Goal: Task Accomplishment & Management: Complete application form

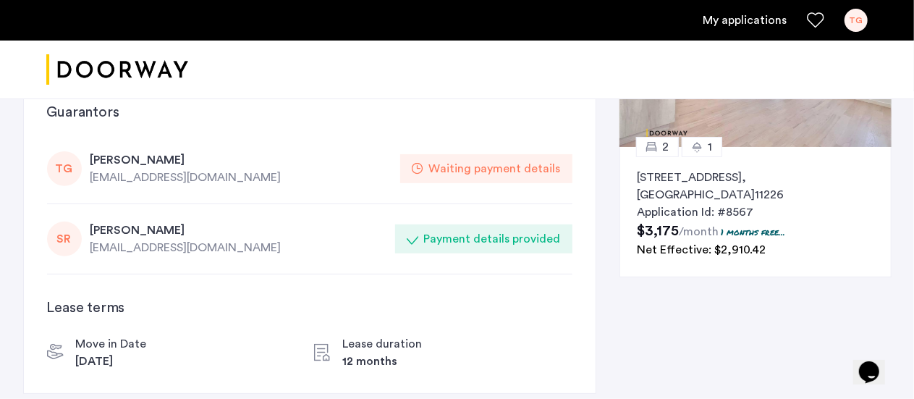
scroll to position [172, 0]
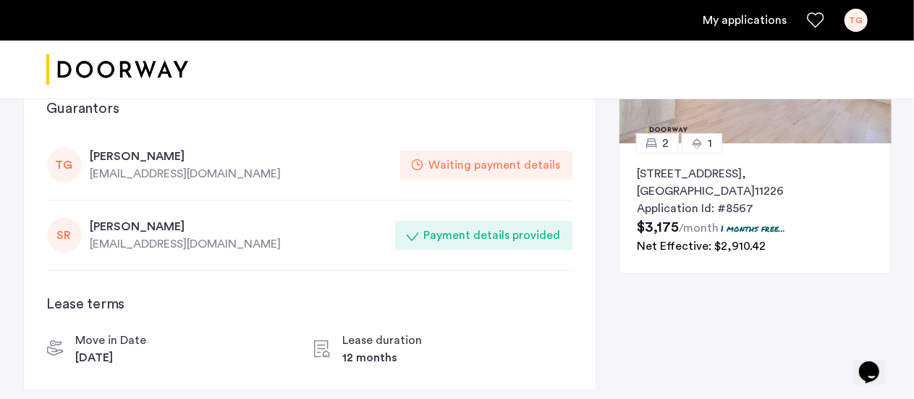
click at [474, 164] on div "Waiting payment details" at bounding box center [495, 164] width 132 height 17
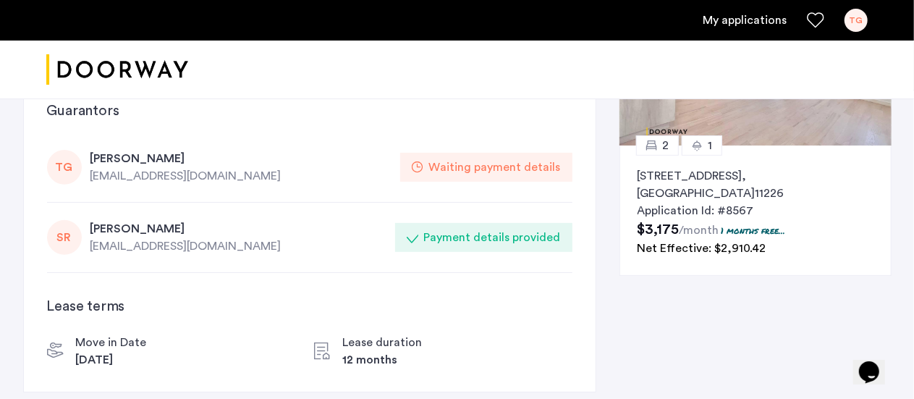
scroll to position [171, 0]
click at [460, 166] on div "Waiting payment details" at bounding box center [495, 166] width 132 height 17
click at [420, 166] on icon at bounding box center [418, 167] width 12 height 12
drag, startPoint x: 116, startPoint y: 161, endPoint x: 54, endPoint y: 164, distance: 61.6
click at [54, 164] on div "TG [PERSON_NAME] [EMAIL_ADDRESS][DOMAIN_NAME] Waiting payment details" at bounding box center [309, 167] width 525 height 70
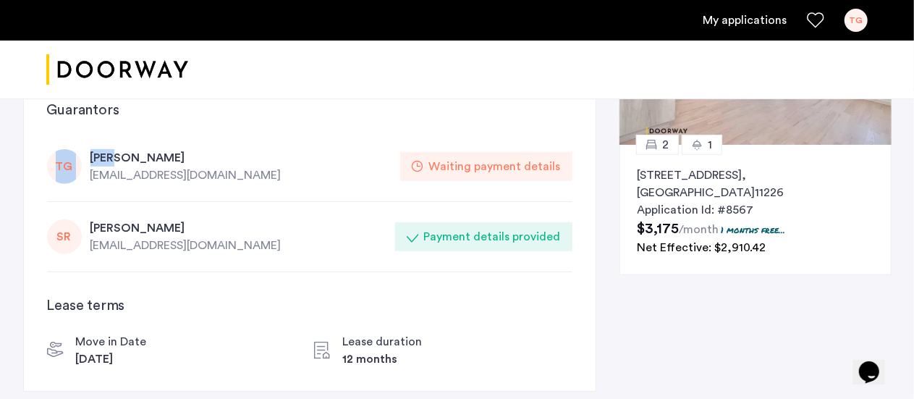
click at [54, 164] on div "TG" at bounding box center [64, 166] width 35 height 35
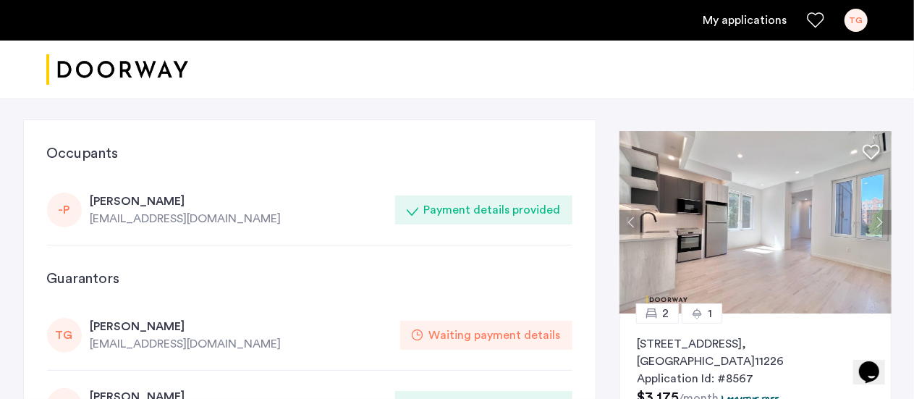
scroll to position [5, 0]
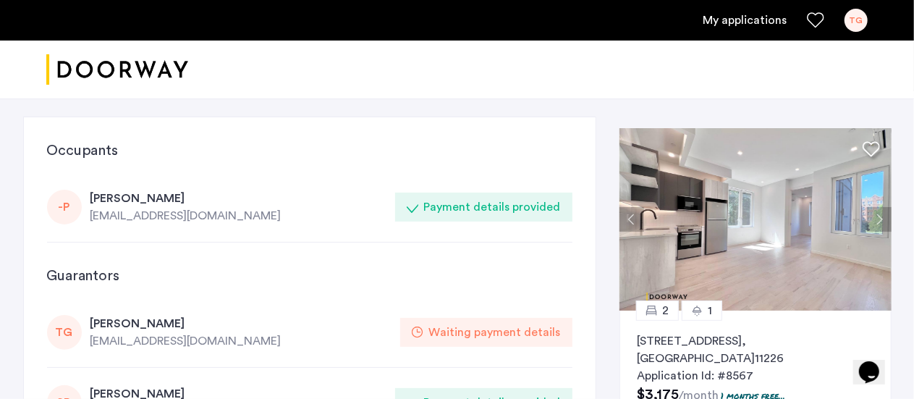
click at [766, 24] on link "My applications" at bounding box center [744, 20] width 84 height 17
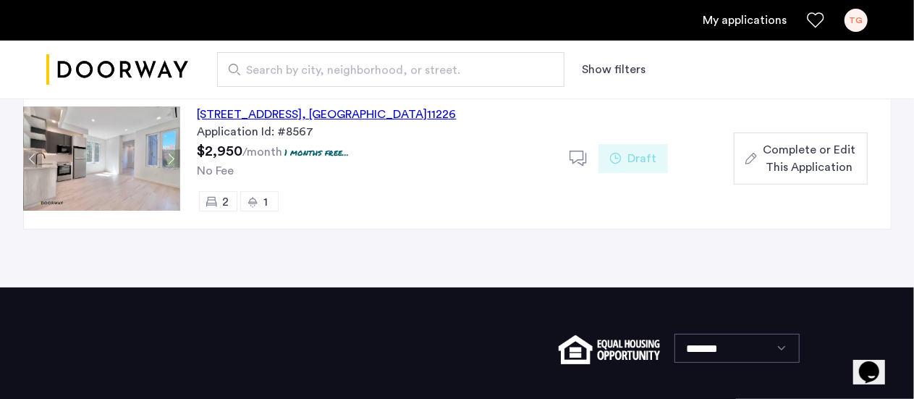
scroll to position [147, 0]
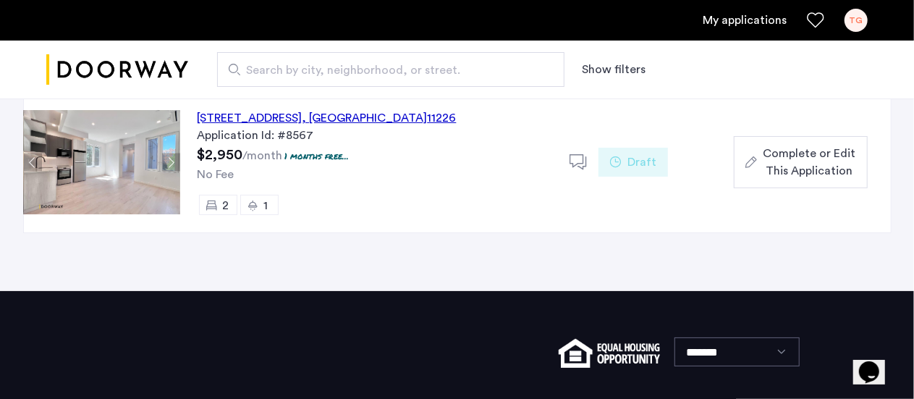
click at [615, 161] on icon at bounding box center [616, 162] width 12 height 12
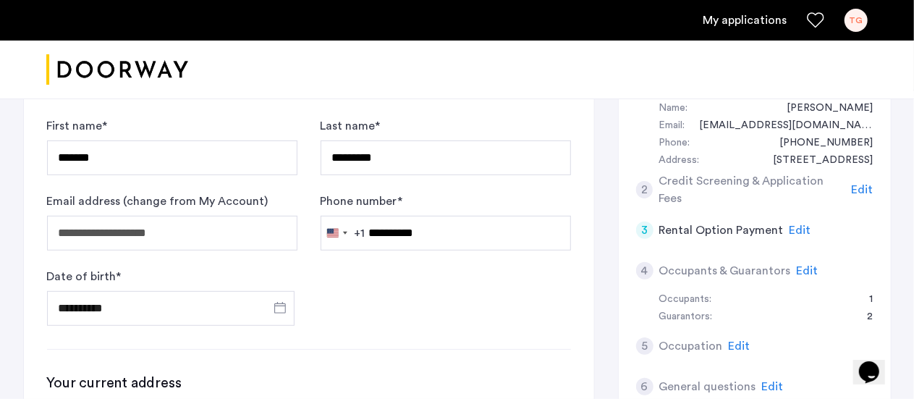
scroll to position [284, 0]
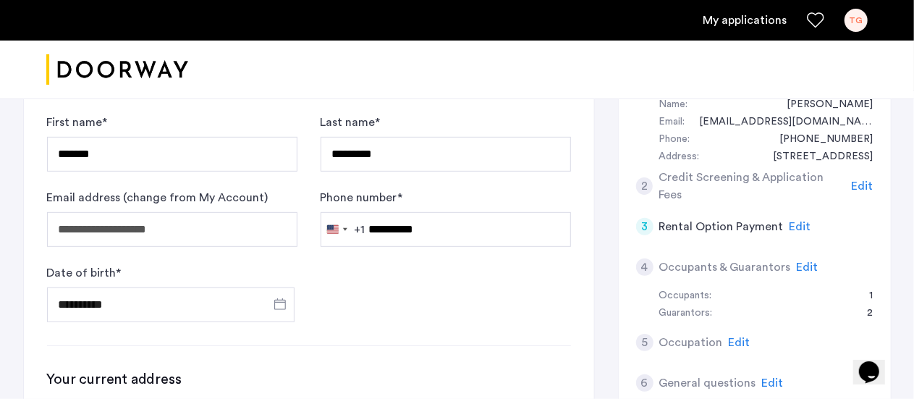
click at [804, 263] on span "Edit" at bounding box center [808, 267] width 22 height 12
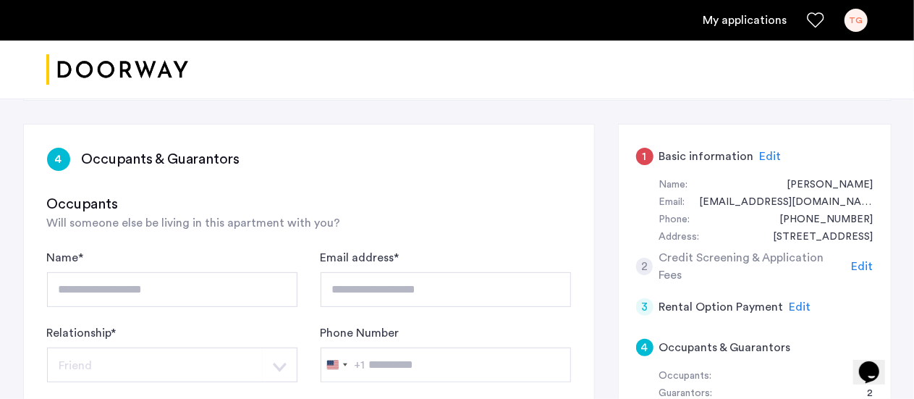
scroll to position [213, 0]
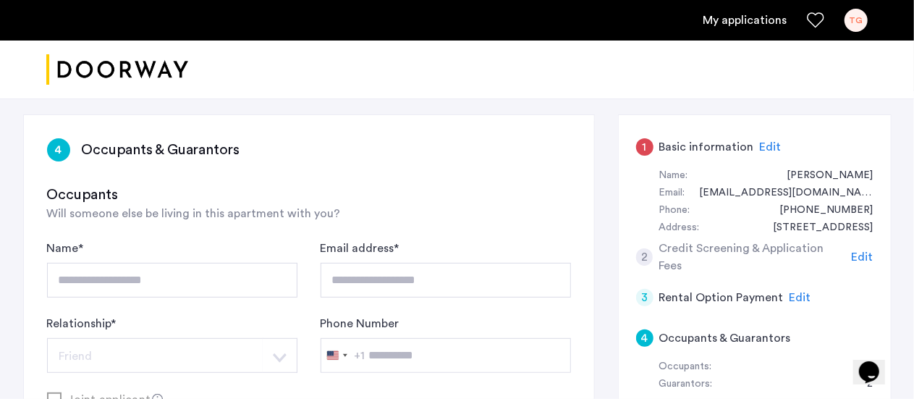
click at [855, 255] on span "Edit" at bounding box center [863, 257] width 22 height 12
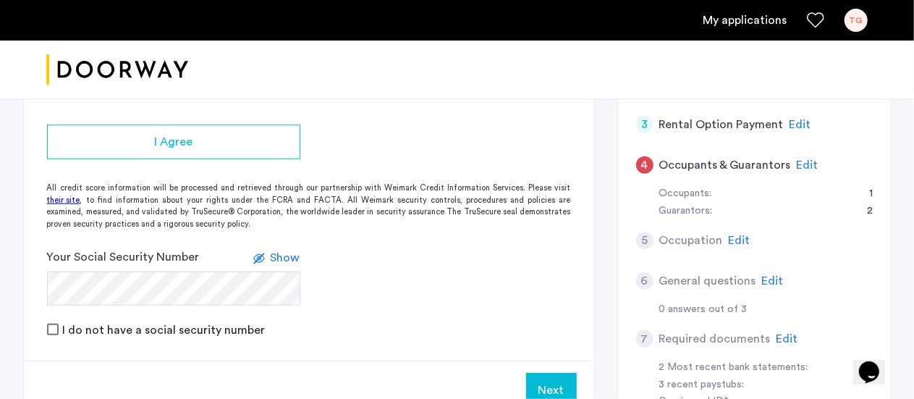
scroll to position [386, 0]
click at [287, 255] on span "Show" at bounding box center [286, 257] width 30 height 12
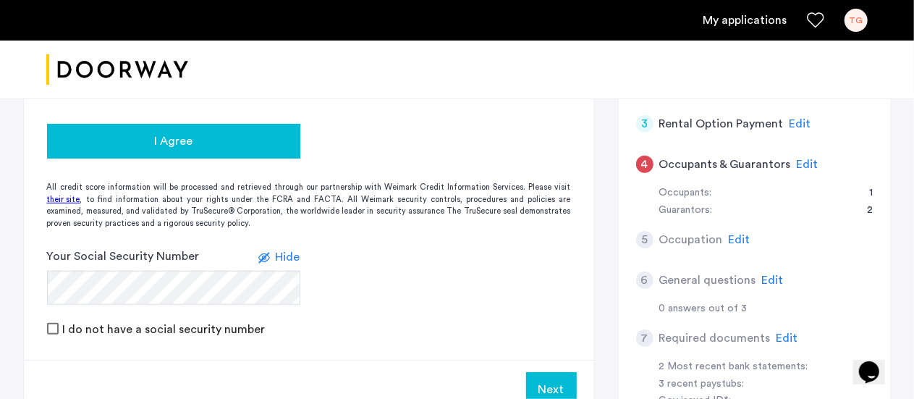
click at [194, 143] on div "I Agree" at bounding box center [174, 140] width 230 height 17
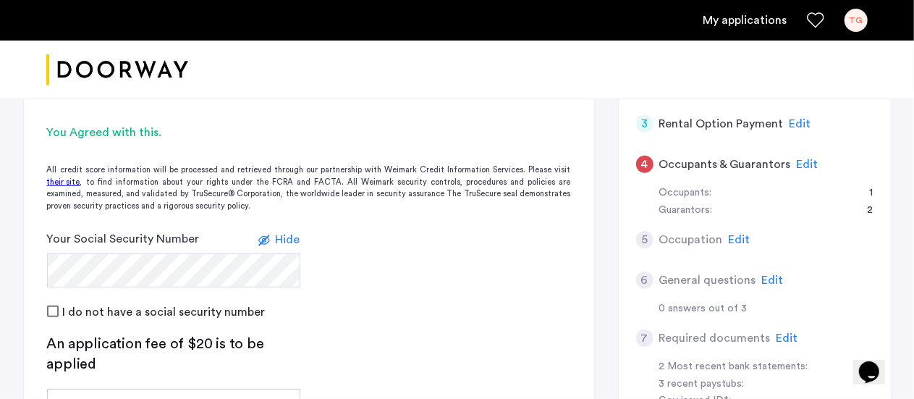
click at [388, 270] on form "Your Social Security Number Hide I do not have a social security number" at bounding box center [309, 274] width 570 height 89
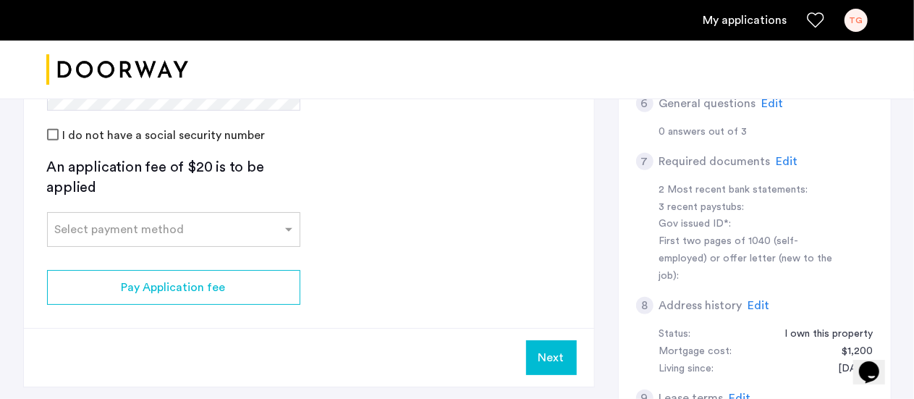
scroll to position [578, 0]
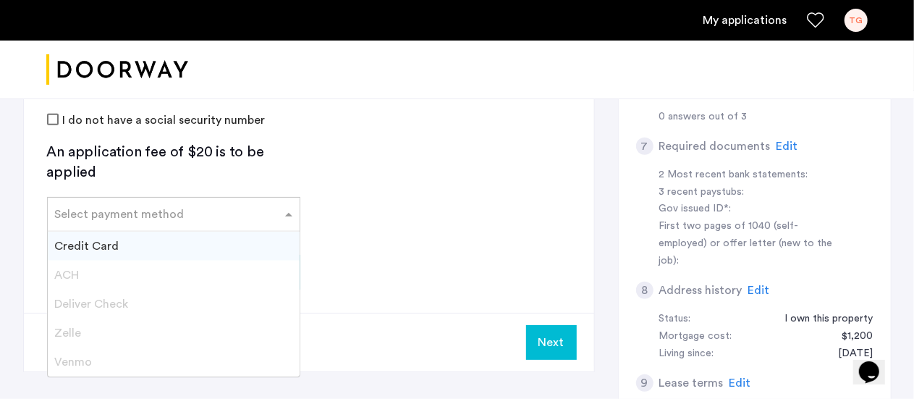
click at [277, 216] on div at bounding box center [174, 209] width 252 height 17
click at [103, 244] on span "Credit Card" at bounding box center [87, 246] width 64 height 12
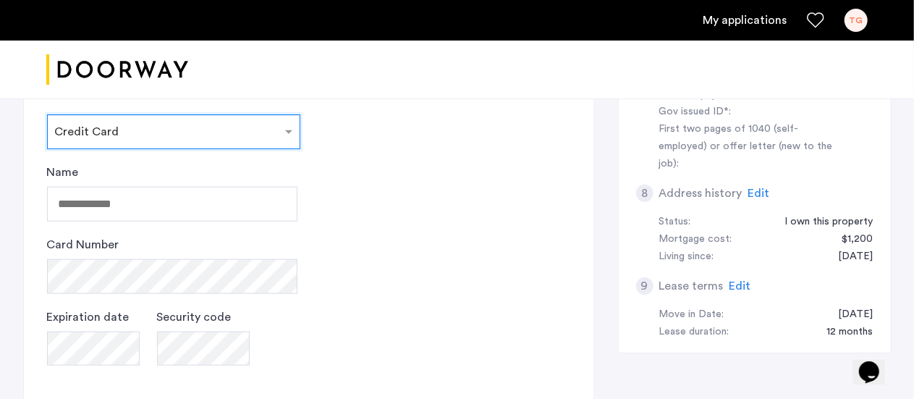
scroll to position [676, 0]
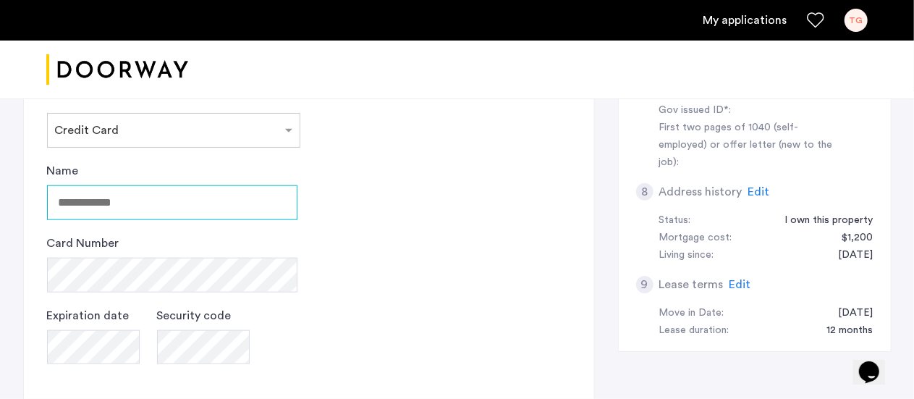
click at [242, 205] on input "Name" at bounding box center [172, 202] width 250 height 35
type input "**********"
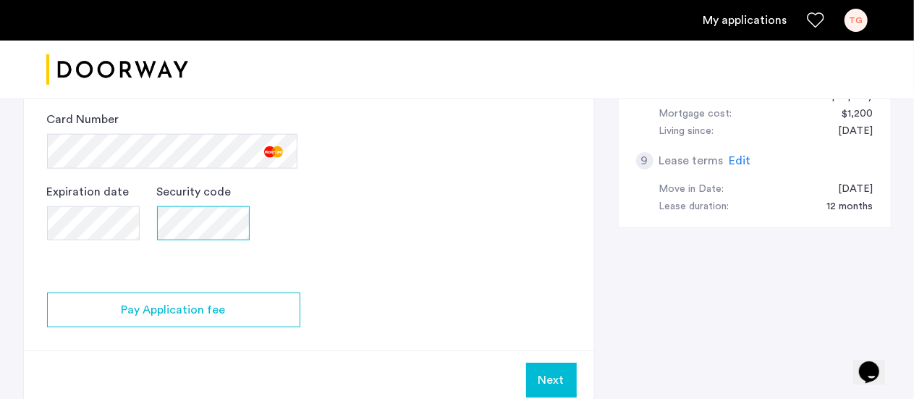
scroll to position [804, 0]
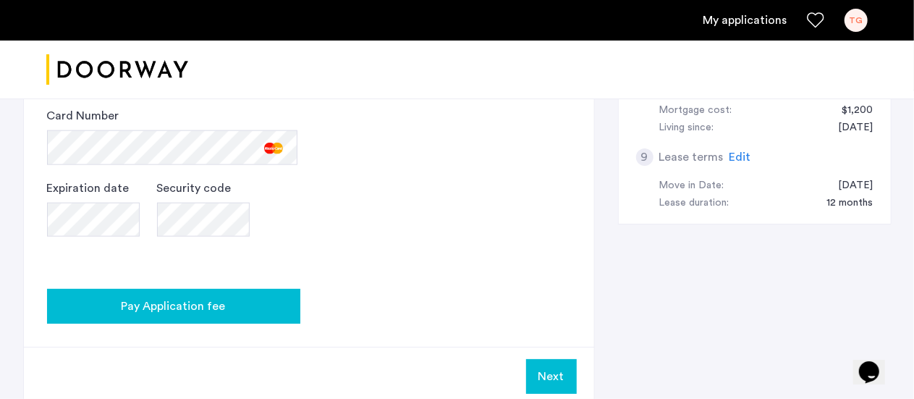
click at [213, 305] on span "Pay Application fee" at bounding box center [174, 305] width 104 height 17
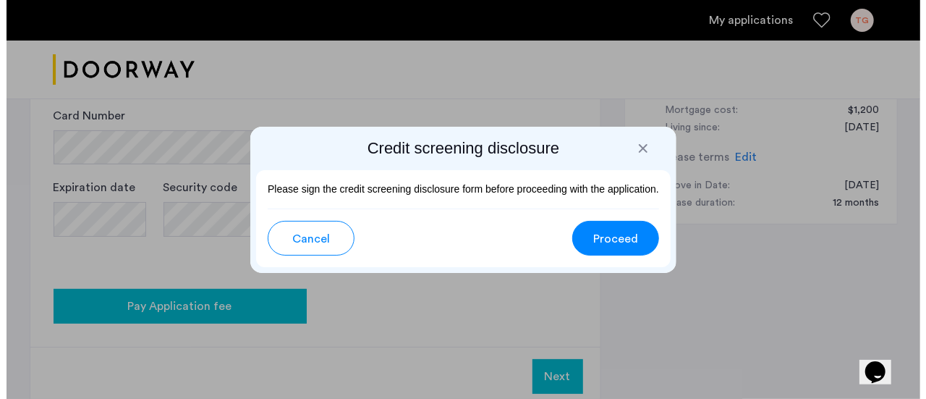
scroll to position [0, 0]
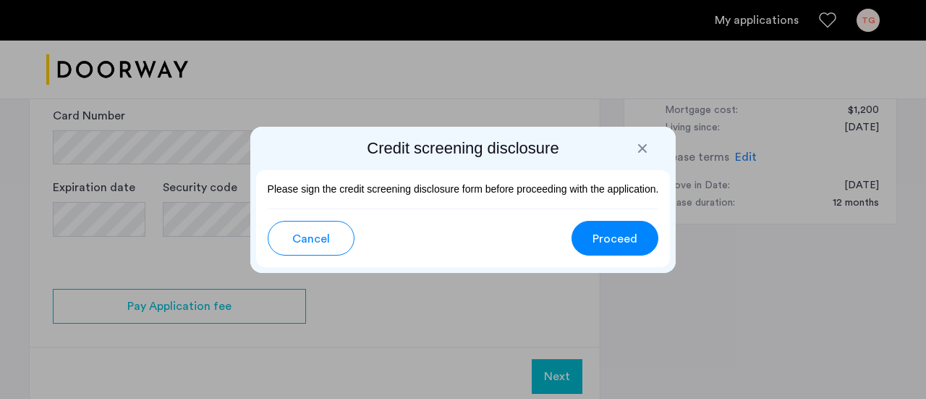
click at [623, 241] on span "Proceed" at bounding box center [615, 238] width 45 height 17
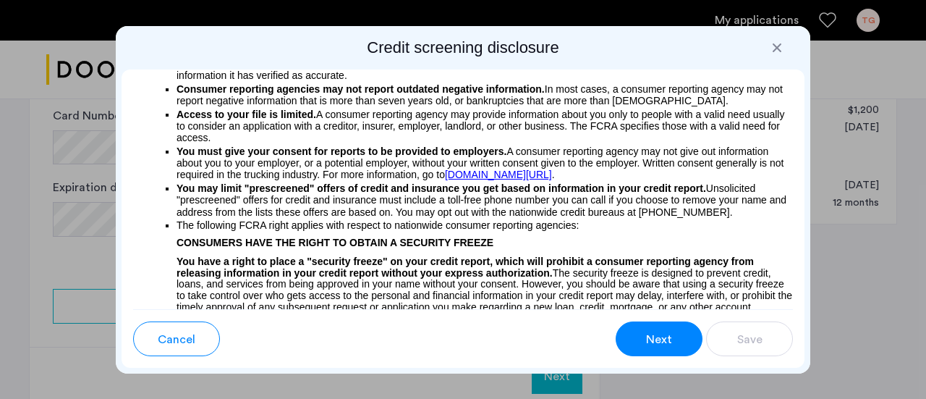
scroll to position [397, 0]
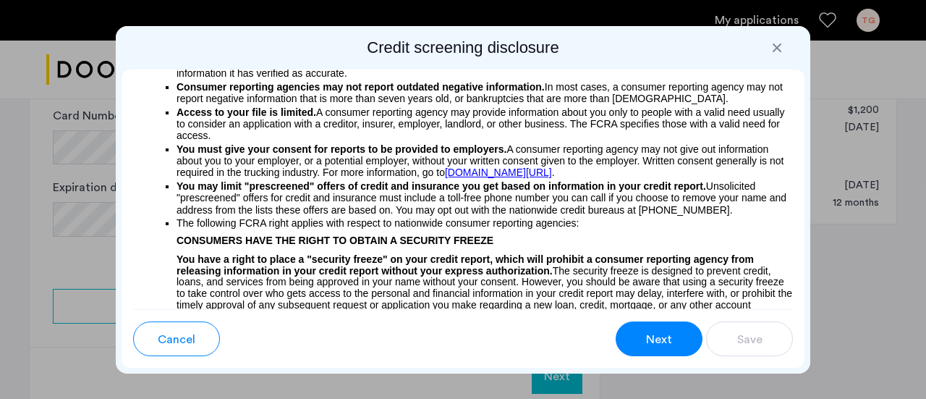
click at [671, 350] on button "Next" at bounding box center [659, 338] width 87 height 35
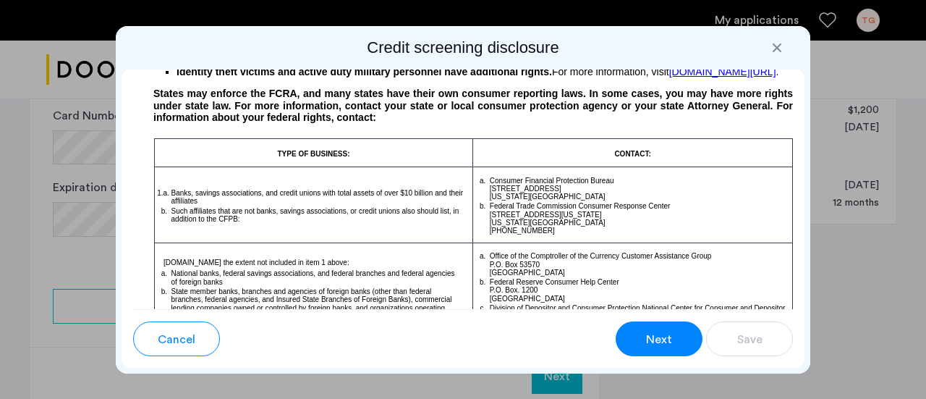
scroll to position [791, 0]
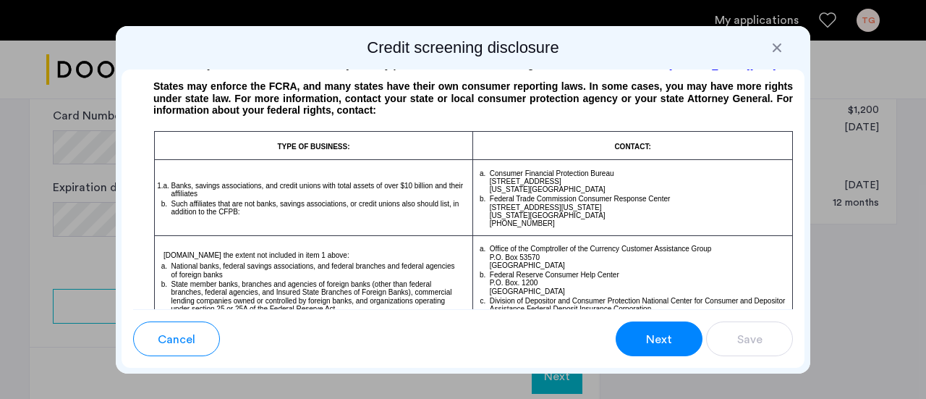
click at [667, 347] on span "Next" at bounding box center [659, 339] width 26 height 17
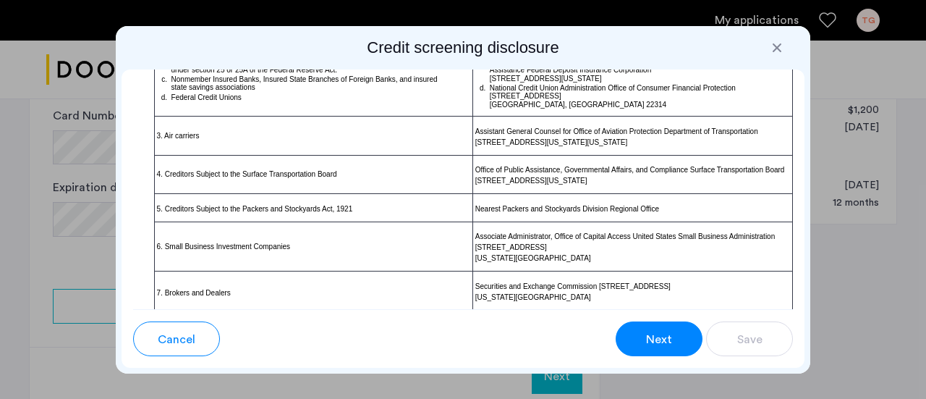
click at [667, 347] on span "Next" at bounding box center [659, 339] width 26 height 17
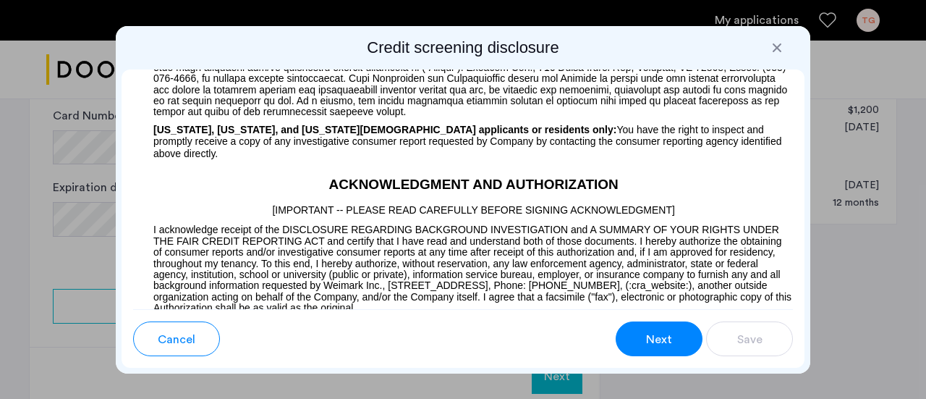
click at [658, 347] on span "Next" at bounding box center [659, 339] width 26 height 17
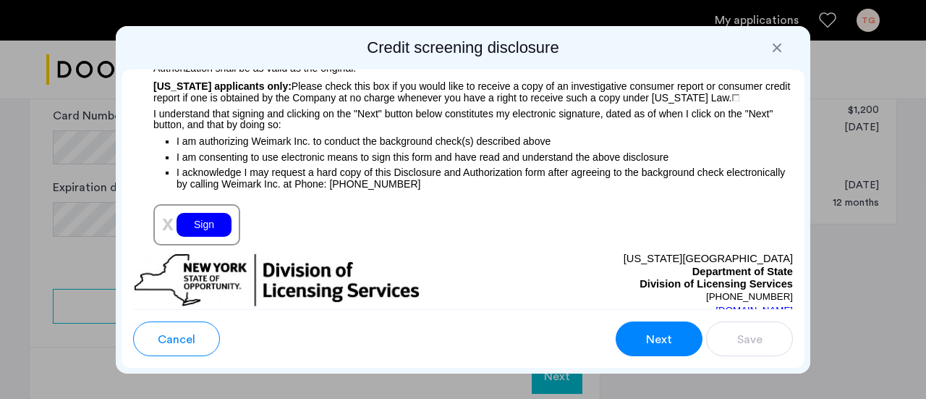
click at [205, 235] on div "Sign" at bounding box center [204, 225] width 55 height 24
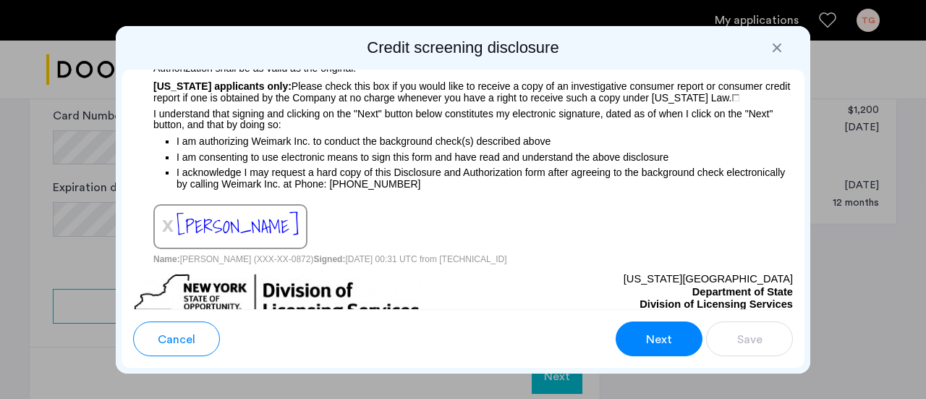
click at [655, 336] on span "Next" at bounding box center [659, 339] width 26 height 17
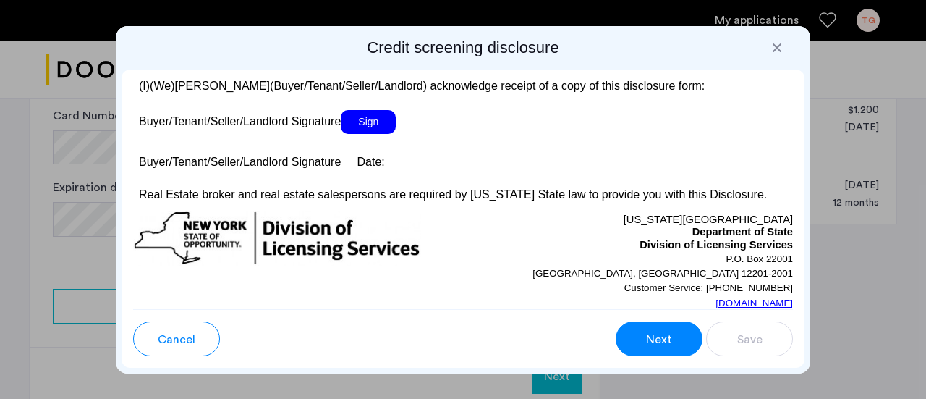
scroll to position [2963, 0]
click at [371, 135] on span "Sign" at bounding box center [368, 123] width 55 height 24
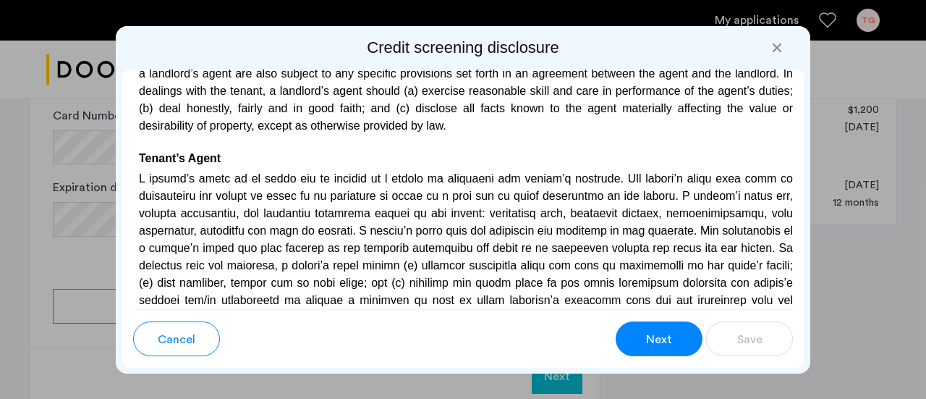
scroll to position [3546, 0]
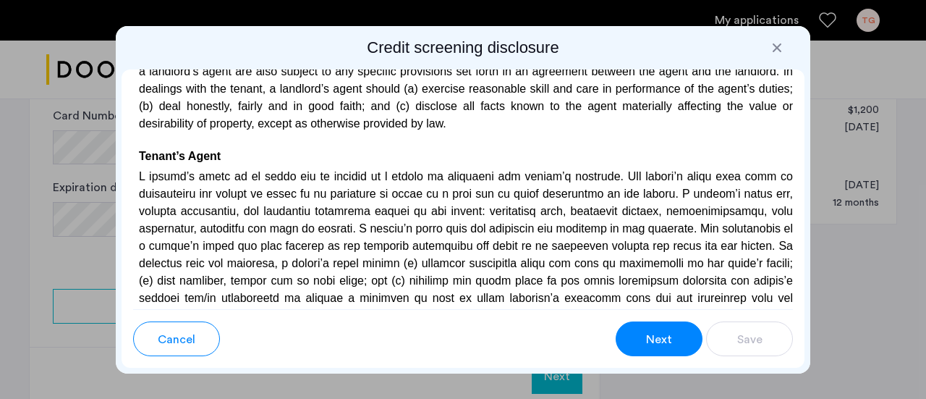
click at [660, 344] on span "Next" at bounding box center [659, 339] width 26 height 17
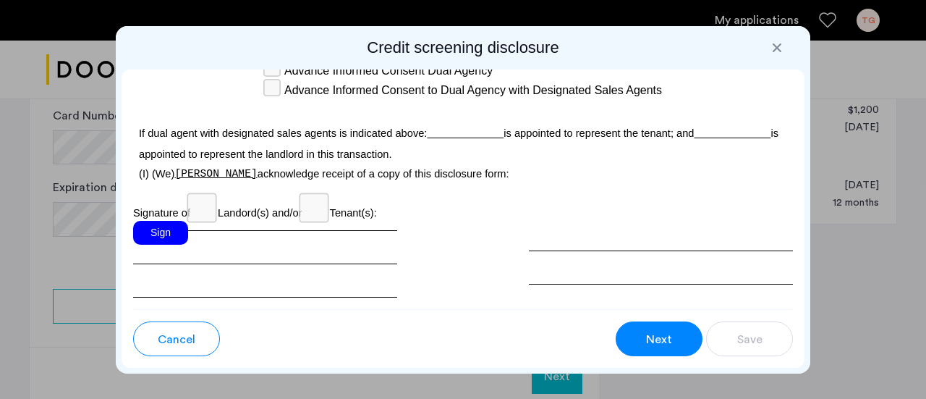
scroll to position [4629, 0]
click at [164, 244] on div "Sign" at bounding box center [160, 232] width 55 height 24
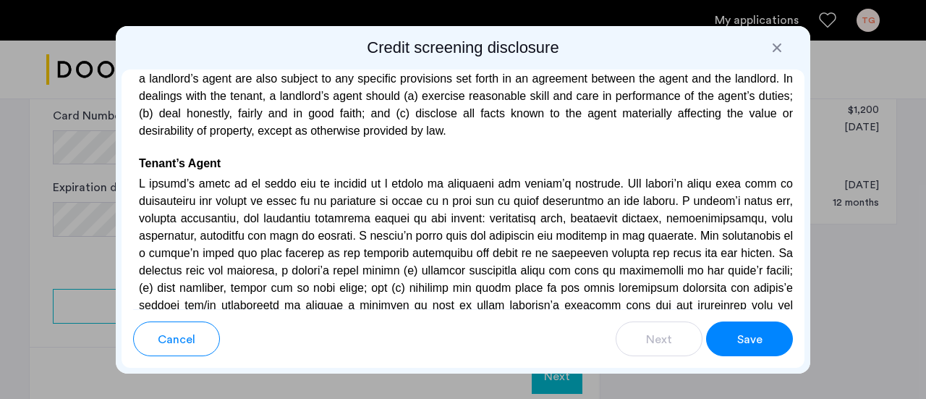
scroll to position [3541, 0]
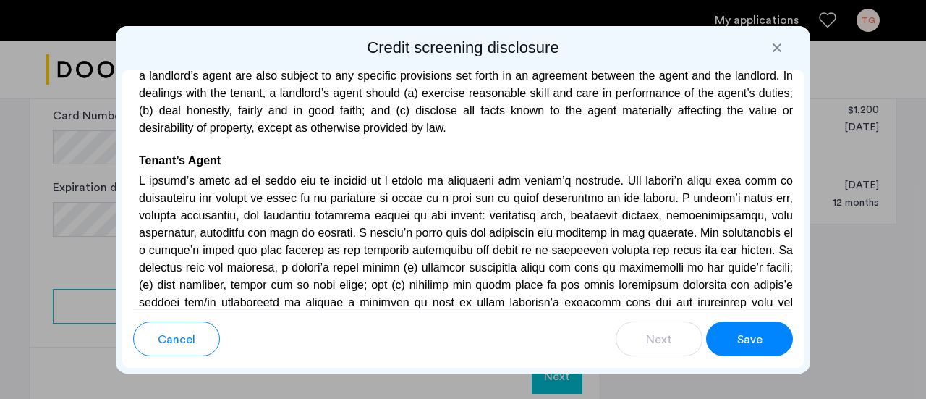
click at [758, 343] on span "Save" at bounding box center [749, 339] width 25 height 17
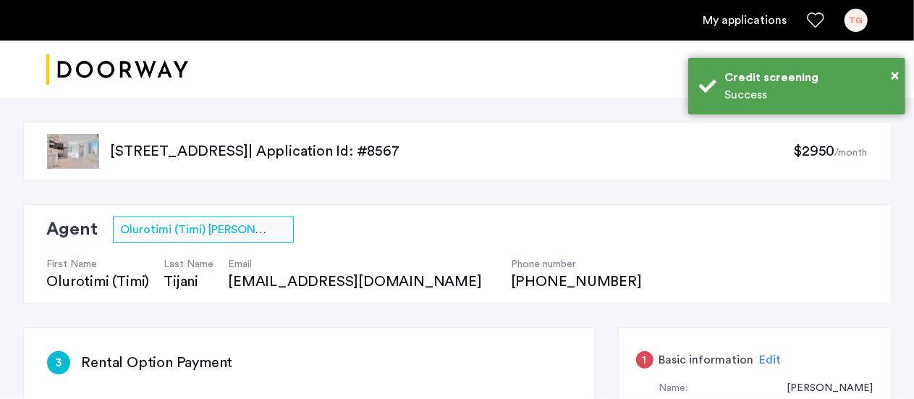
scroll to position [19, 0]
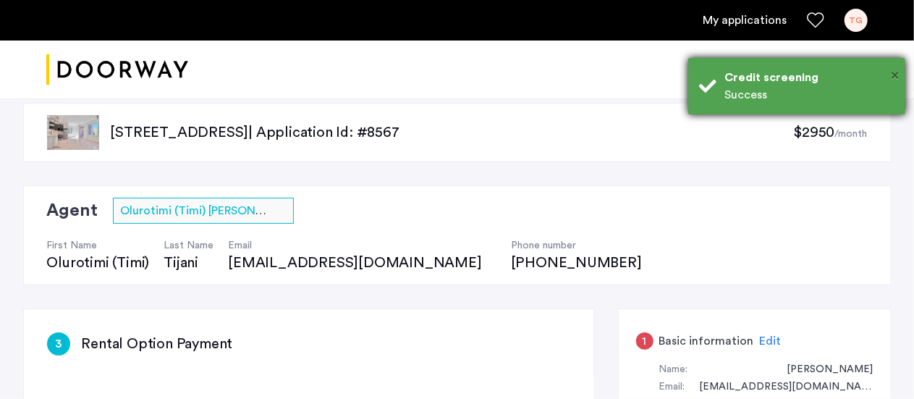
click at [893, 68] on span "×" at bounding box center [895, 75] width 8 height 14
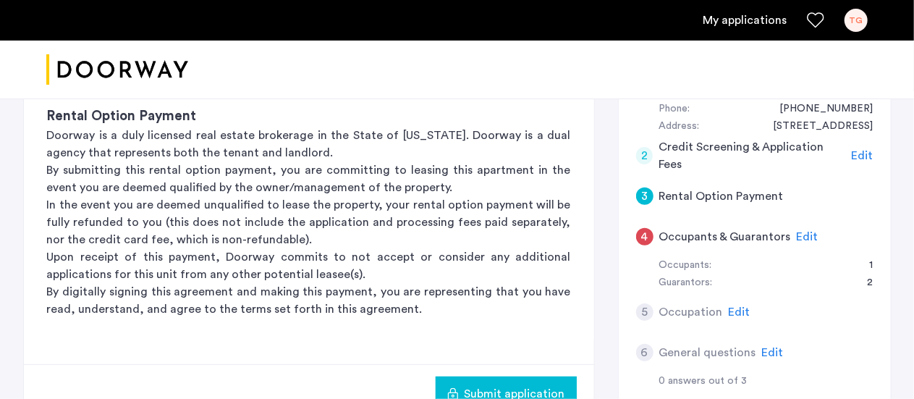
scroll to position [320, 0]
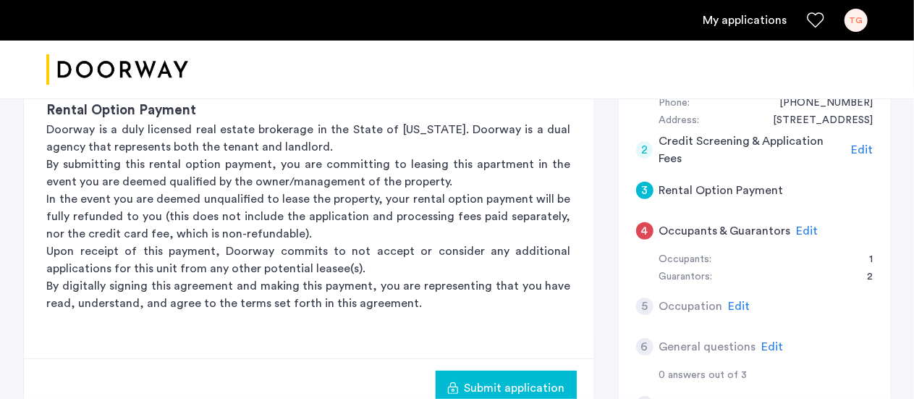
click at [801, 230] on span "Edit" at bounding box center [808, 231] width 22 height 12
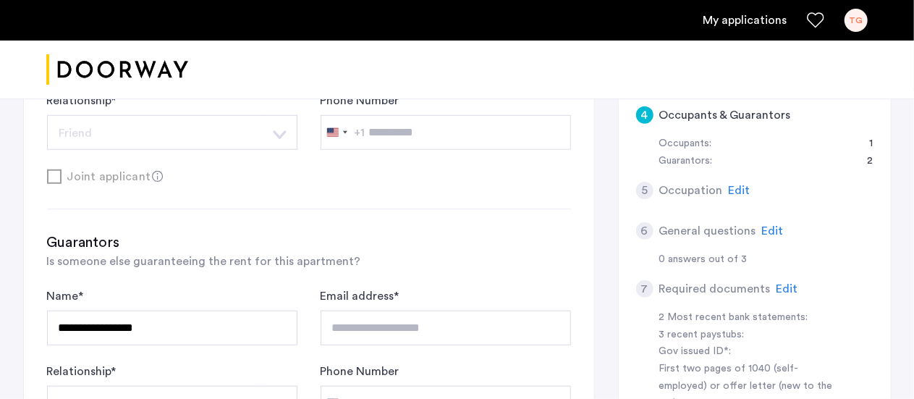
scroll to position [434, 0]
click at [741, 189] on span "Edit" at bounding box center [740, 192] width 22 height 12
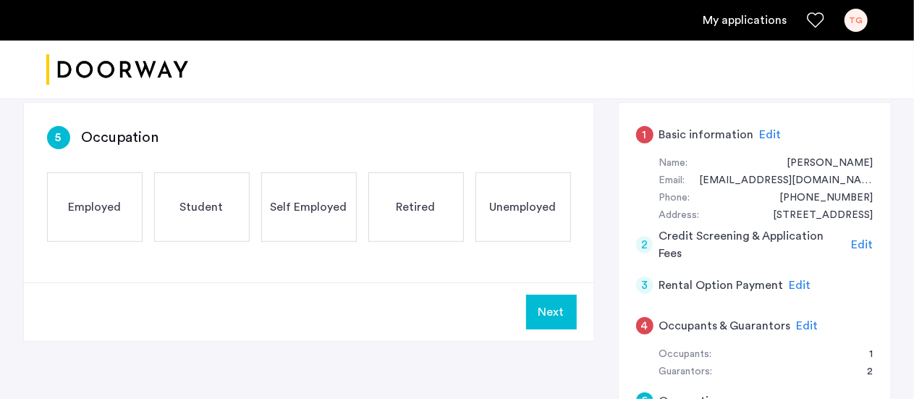
scroll to position [224, 0]
click at [98, 208] on span "Employed" at bounding box center [94, 207] width 53 height 17
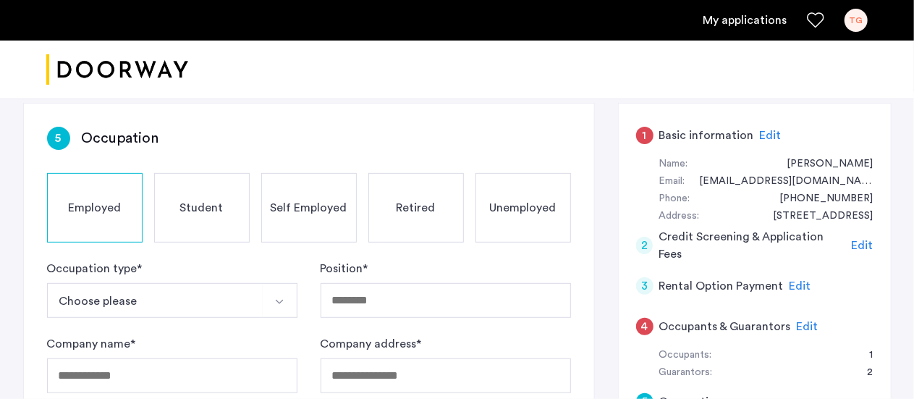
click at [274, 299] on img "Select option" at bounding box center [279, 302] width 12 height 12
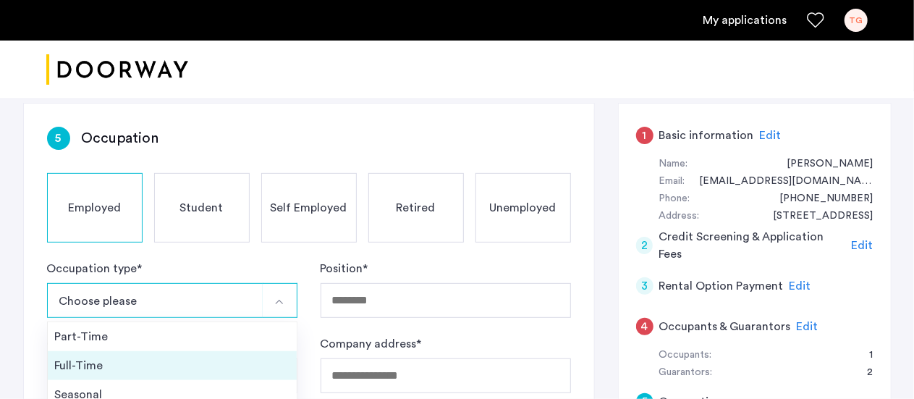
click at [201, 357] on div "Full-Time" at bounding box center [172, 365] width 234 height 17
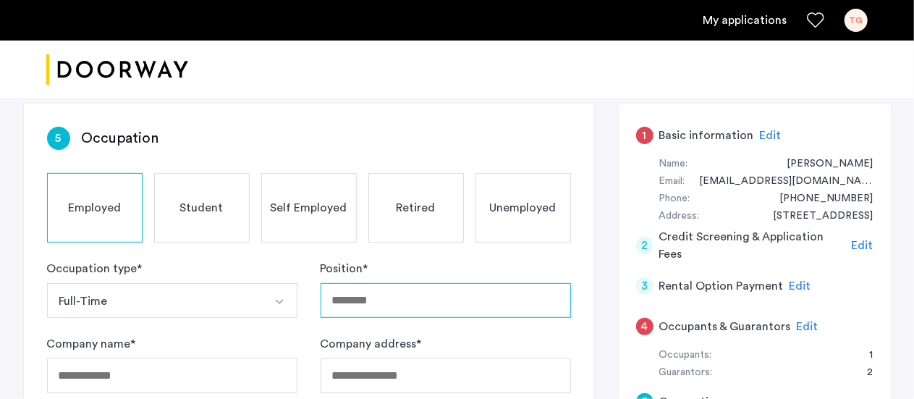
click at [409, 293] on input "Position *" at bounding box center [445, 300] width 250 height 35
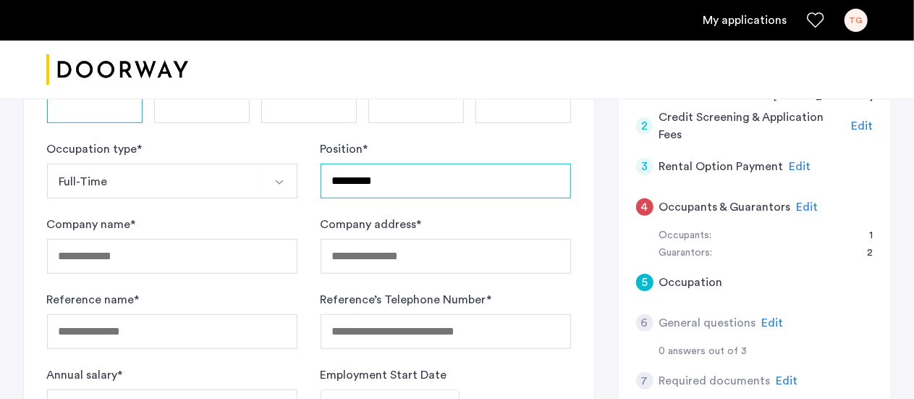
scroll to position [344, 0]
type input "*********"
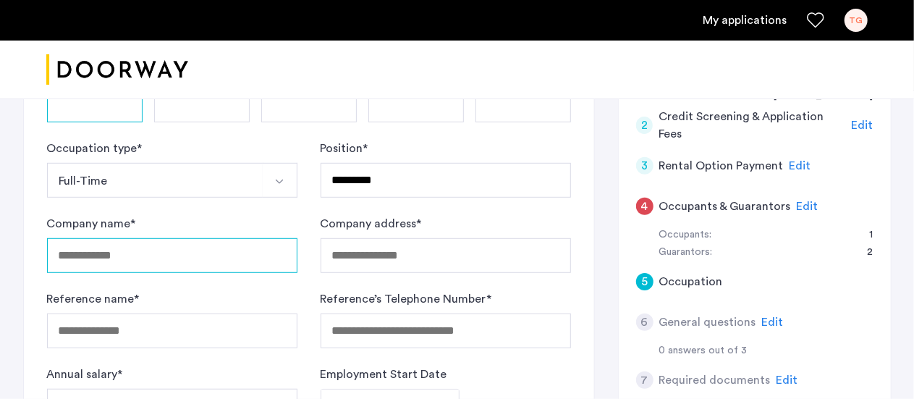
click at [191, 250] on input "Company name *" at bounding box center [172, 255] width 250 height 35
type input "**********"
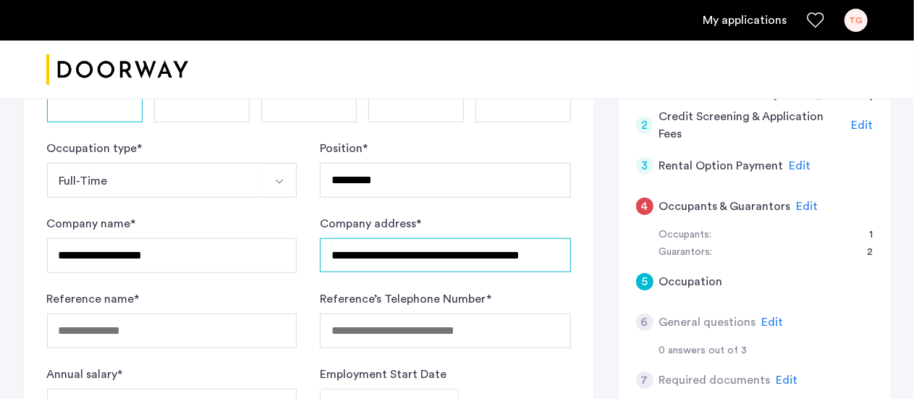
scroll to position [0, 20]
type input "**********"
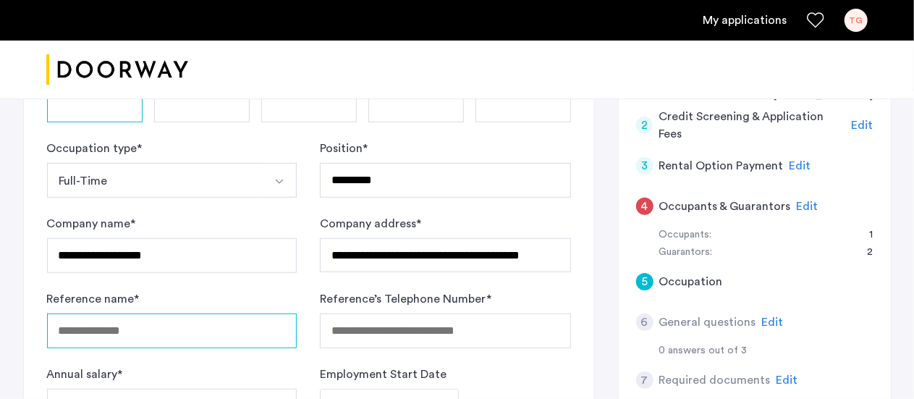
scroll to position [0, 0]
click at [168, 328] on input "Reference name *" at bounding box center [172, 330] width 250 height 35
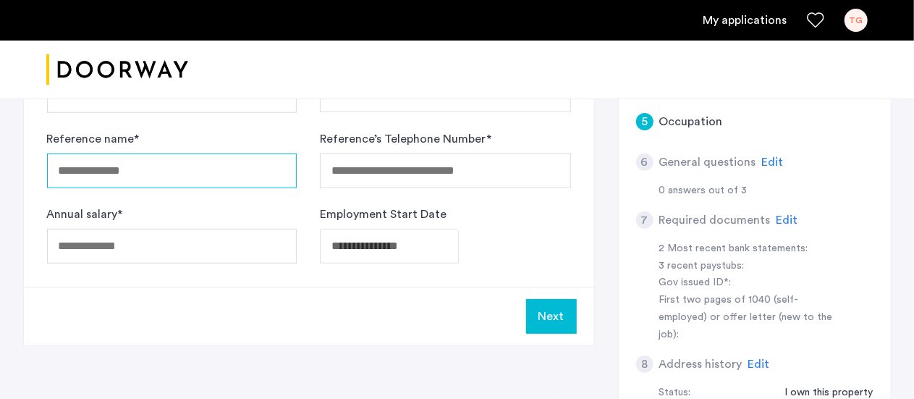
scroll to position [505, 0]
click at [195, 172] on input "Reference name *" at bounding box center [172, 170] width 250 height 35
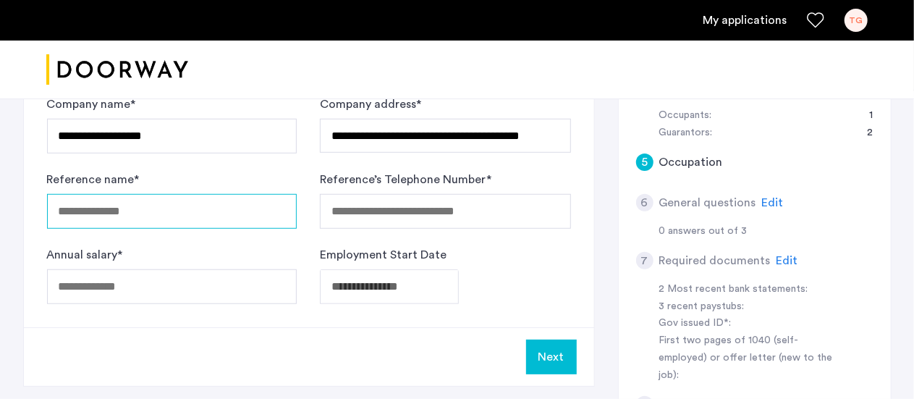
scroll to position [436, 0]
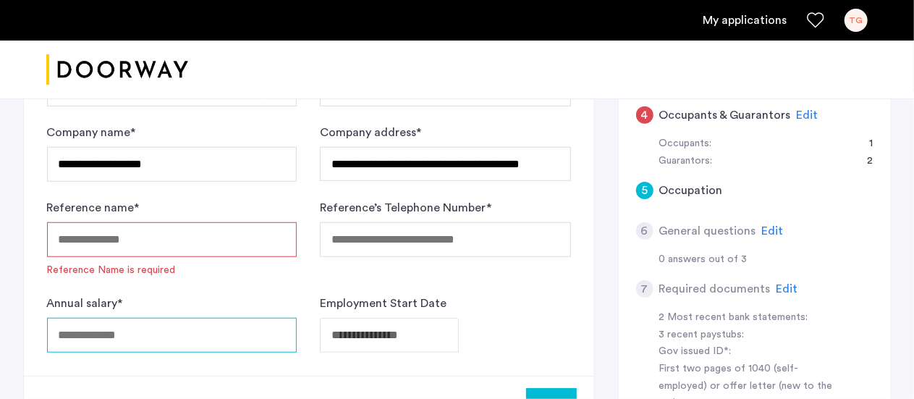
click at [179, 313] on div "Annual salary *" at bounding box center [172, 323] width 250 height 58
type input "******"
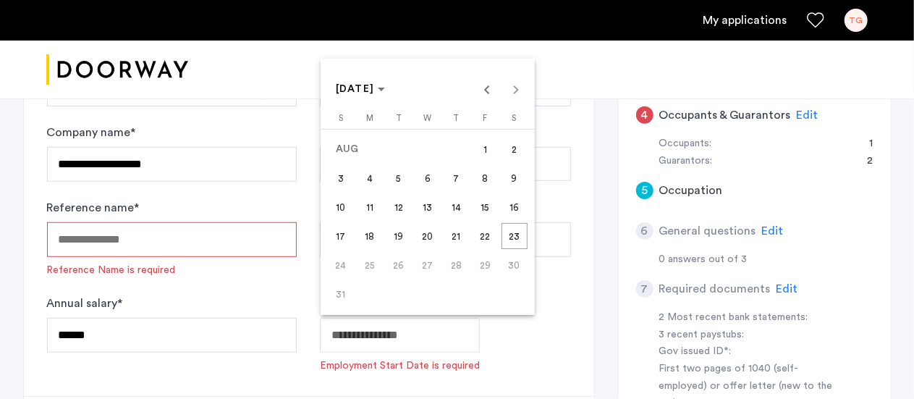
click at [363, 332] on div at bounding box center [457, 199] width 914 height 399
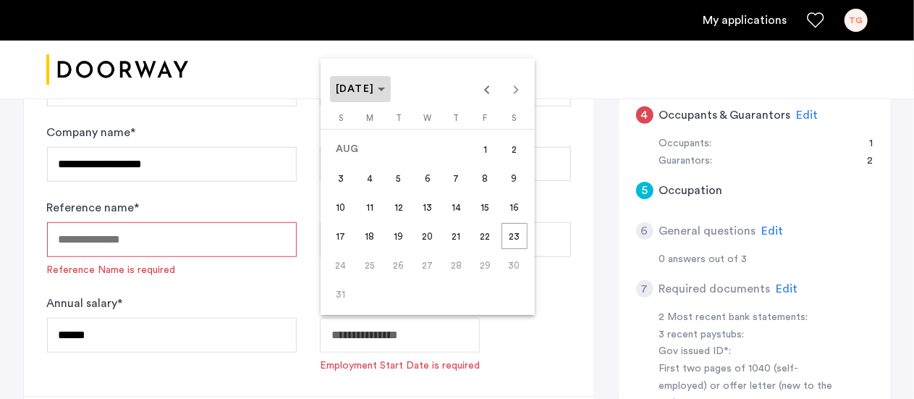
click at [386, 95] on span "[DATE]" at bounding box center [361, 89] width 50 height 12
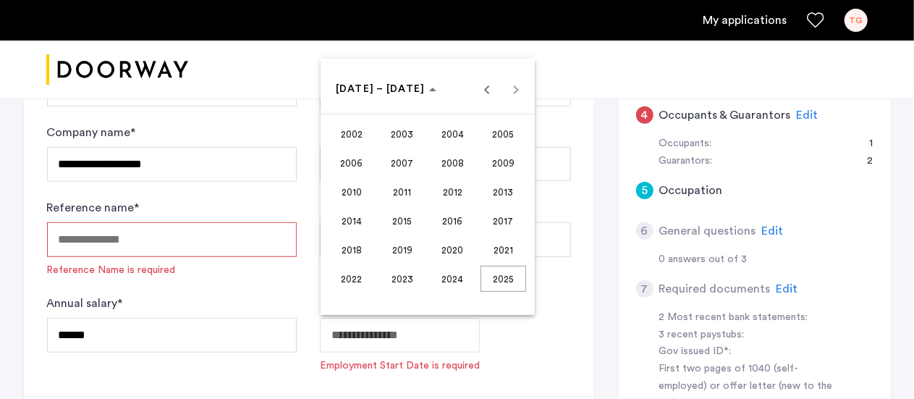
click at [359, 218] on span "2014" at bounding box center [351, 221] width 46 height 26
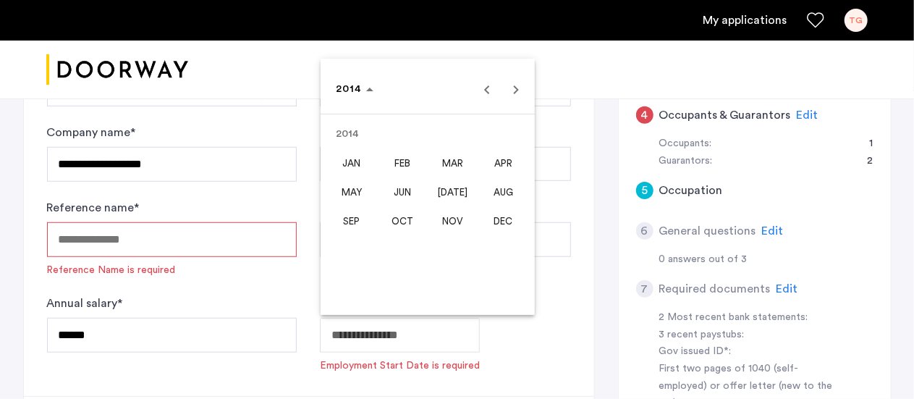
click at [357, 195] on span "MAY" at bounding box center [351, 192] width 46 height 26
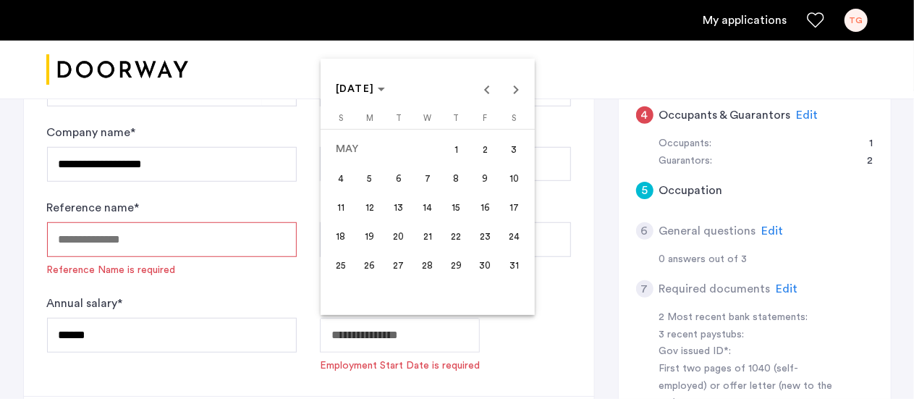
click at [368, 177] on span "5" at bounding box center [370, 178] width 26 height 26
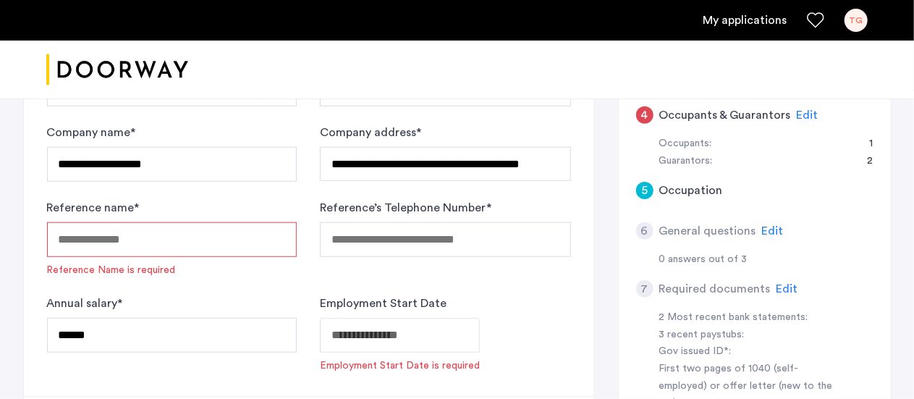
type input "**********"
click at [216, 235] on input "Reference name *" at bounding box center [172, 239] width 250 height 35
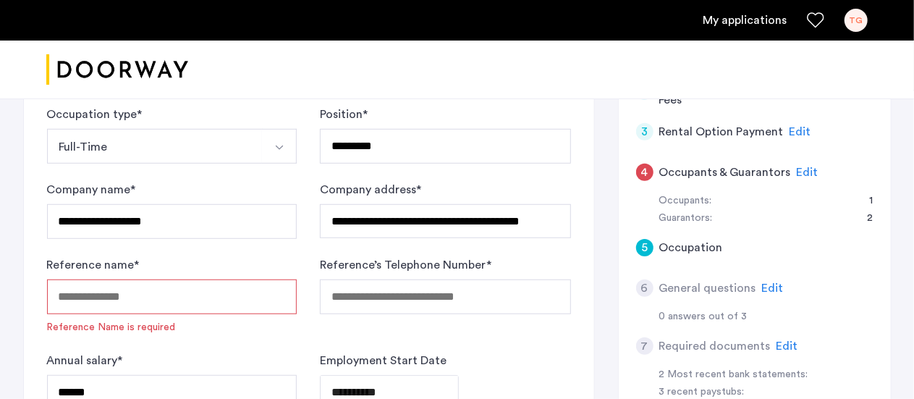
scroll to position [418, 0]
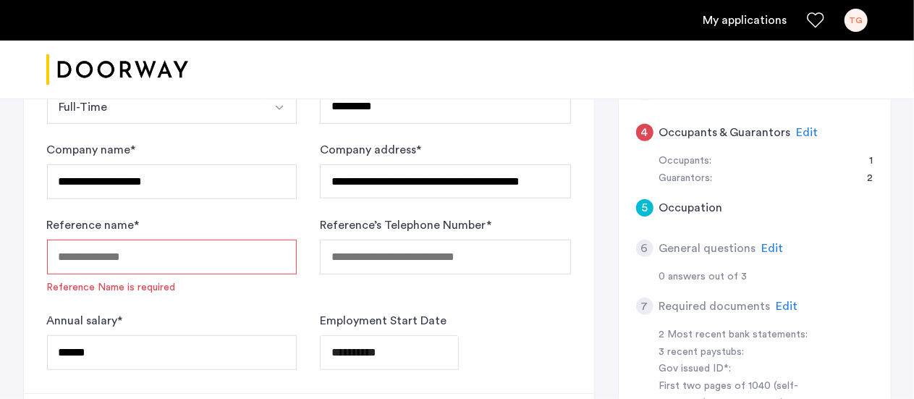
click at [229, 260] on input "Reference name *" at bounding box center [172, 256] width 250 height 35
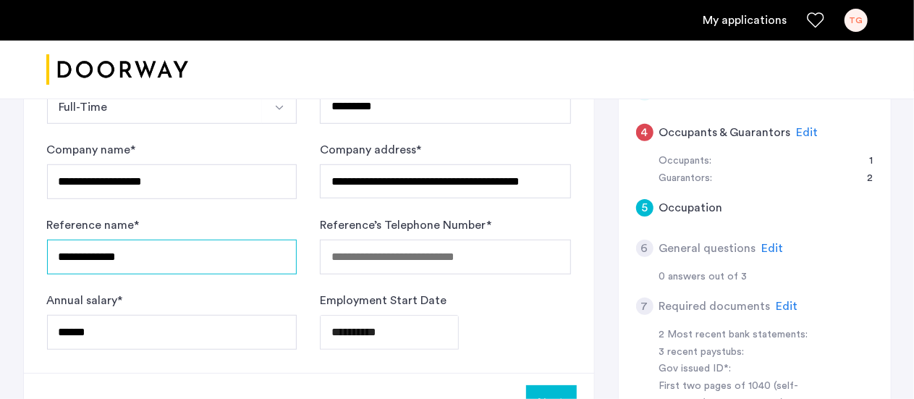
type input "**********"
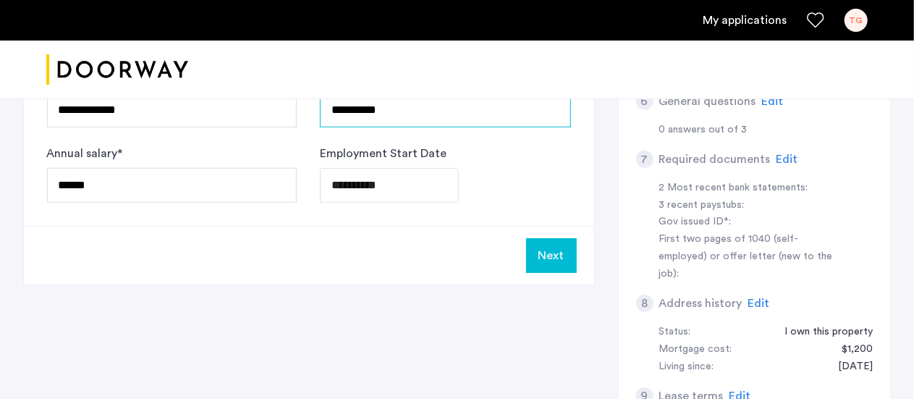
scroll to position [573, 0]
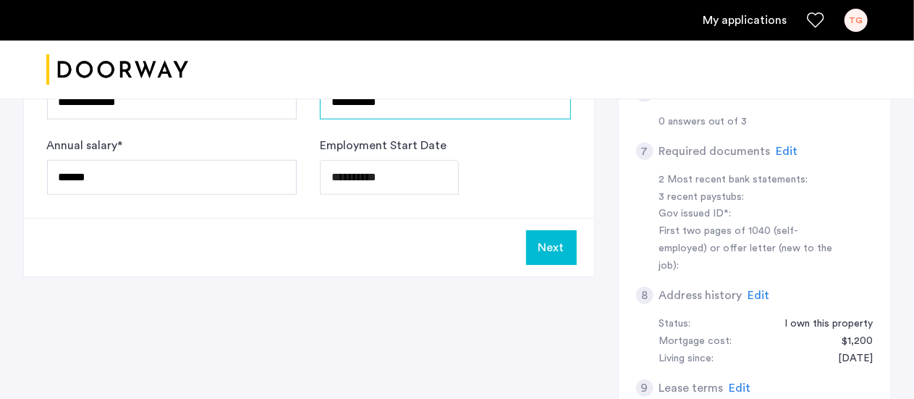
type input "**********"
click at [560, 253] on button "Next" at bounding box center [551, 247] width 51 height 35
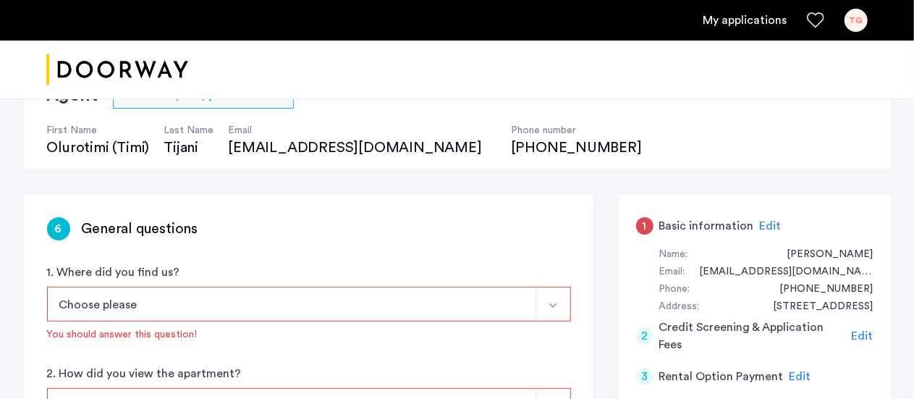
scroll to position [137, 0]
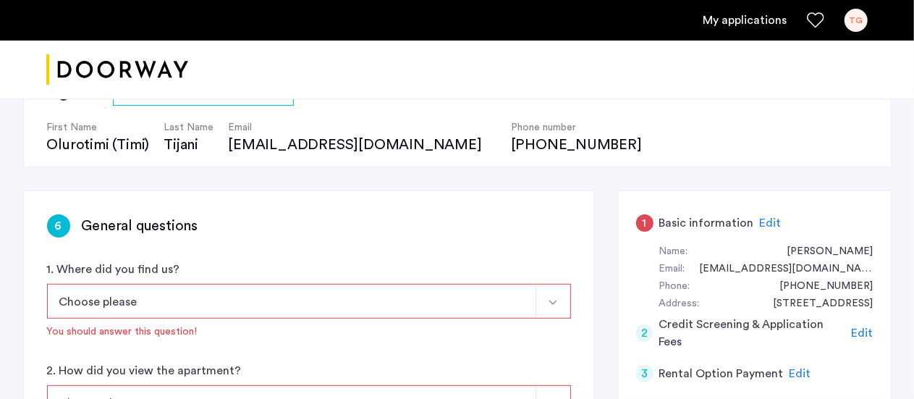
click at [516, 294] on button "Choose please" at bounding box center [292, 301] width 490 height 35
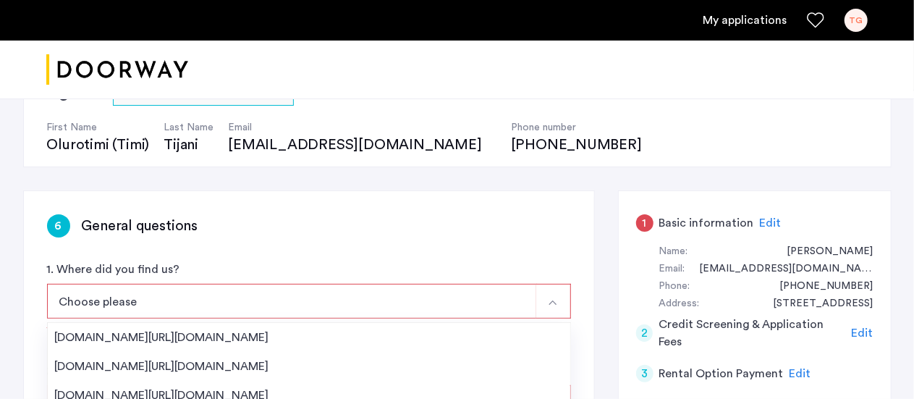
scroll to position [284, 0]
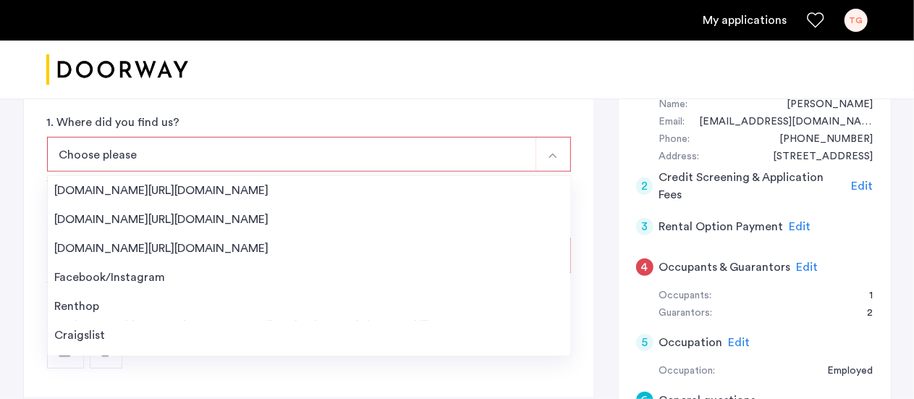
click at [317, 148] on button "Choose please" at bounding box center [292, 154] width 490 height 35
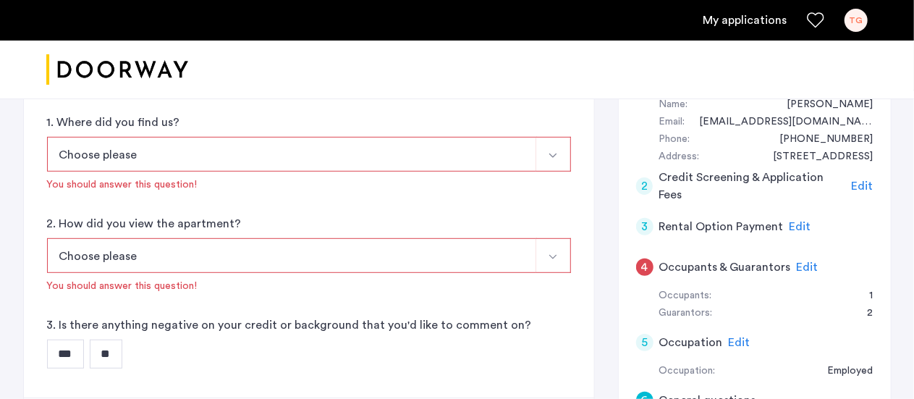
click at [317, 148] on button "Choose please" at bounding box center [292, 154] width 490 height 35
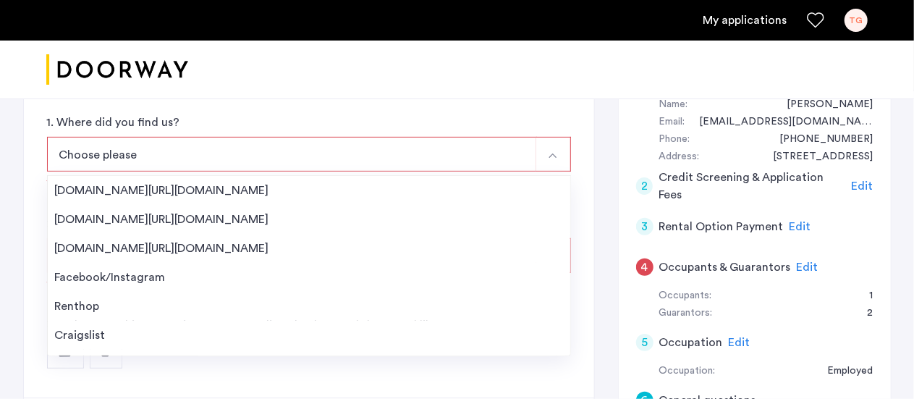
click at [317, 148] on button "Choose please" at bounding box center [292, 154] width 490 height 35
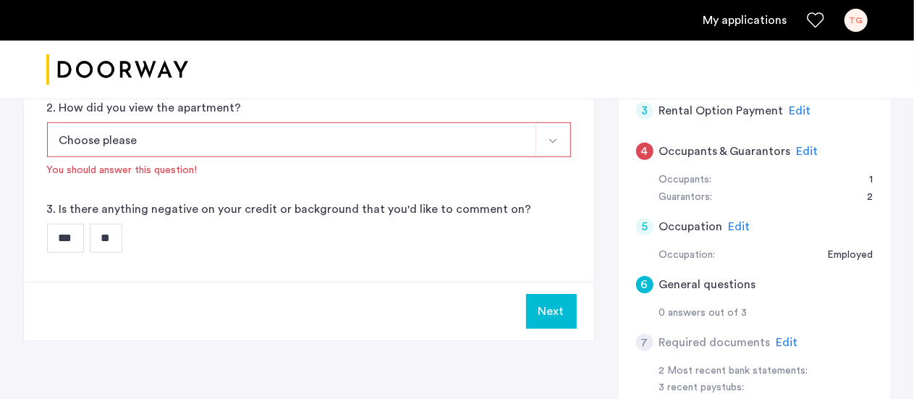
scroll to position [414, 0]
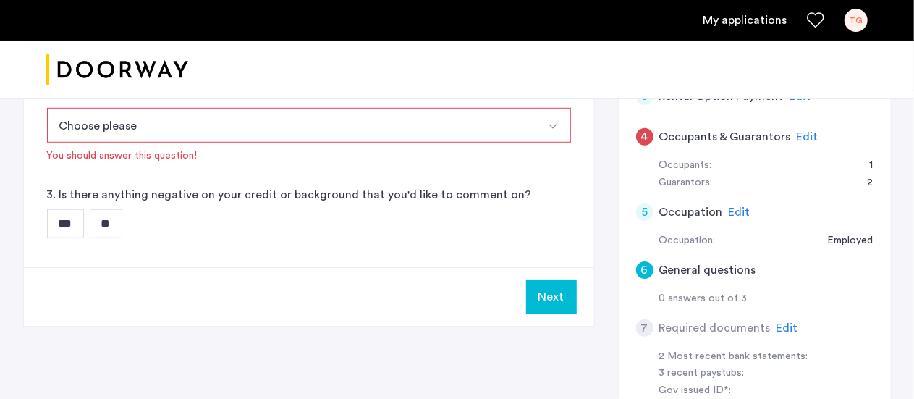
click at [119, 222] on input "**" at bounding box center [106, 223] width 33 height 29
click at [557, 297] on button "Next" at bounding box center [551, 296] width 51 height 35
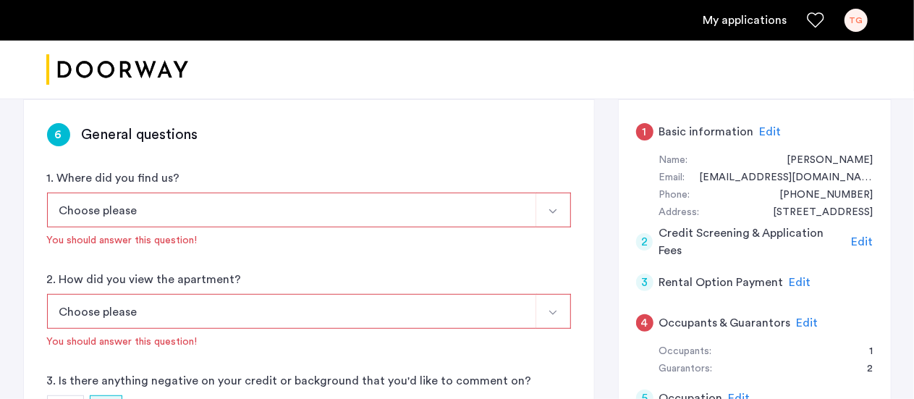
scroll to position [226, 0]
click at [449, 218] on button "Choose please" at bounding box center [292, 211] width 490 height 35
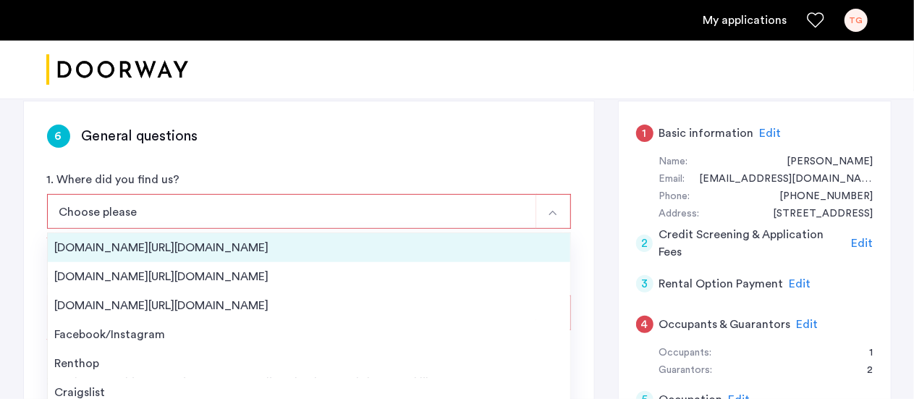
click at [422, 242] on div "[DOMAIN_NAME][URL][DOMAIN_NAME]" at bounding box center [309, 247] width 508 height 17
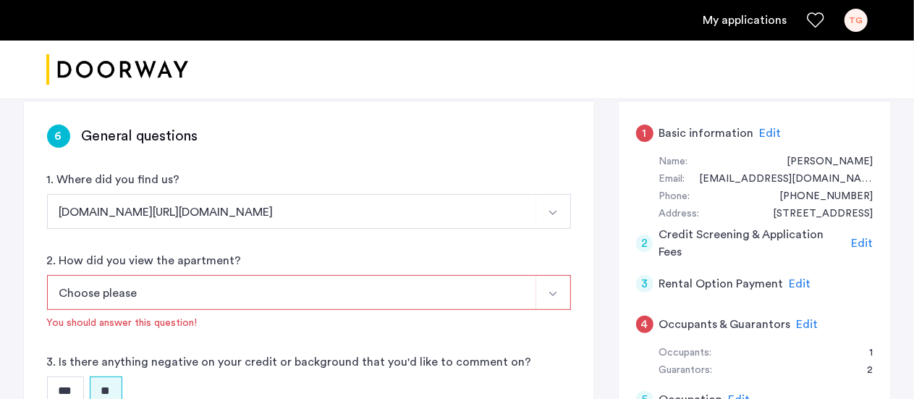
click at [407, 292] on button "Choose please" at bounding box center [292, 292] width 490 height 35
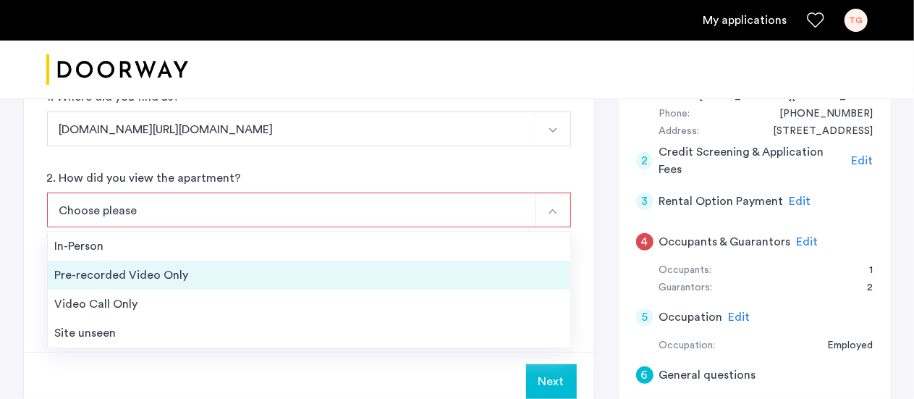
scroll to position [320, 0]
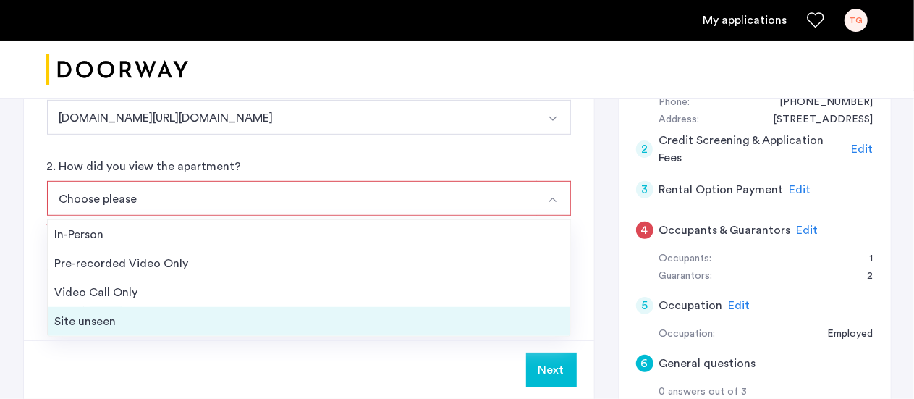
click at [379, 307] on li "Site unseen" at bounding box center [309, 321] width 522 height 29
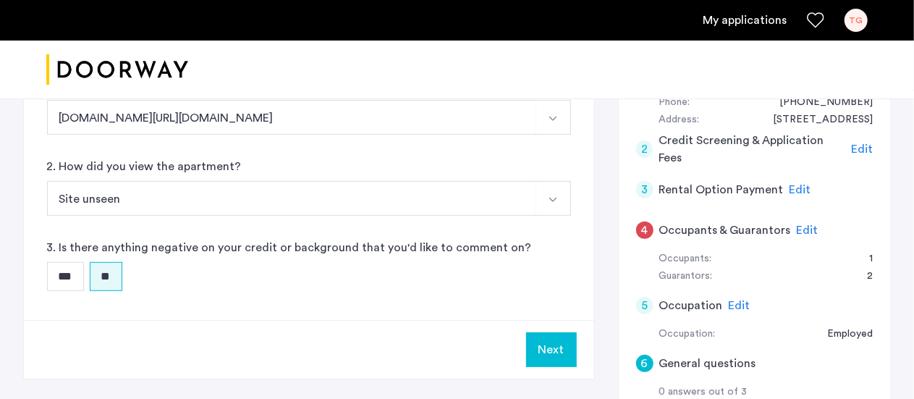
click at [538, 347] on button "Next" at bounding box center [551, 349] width 51 height 35
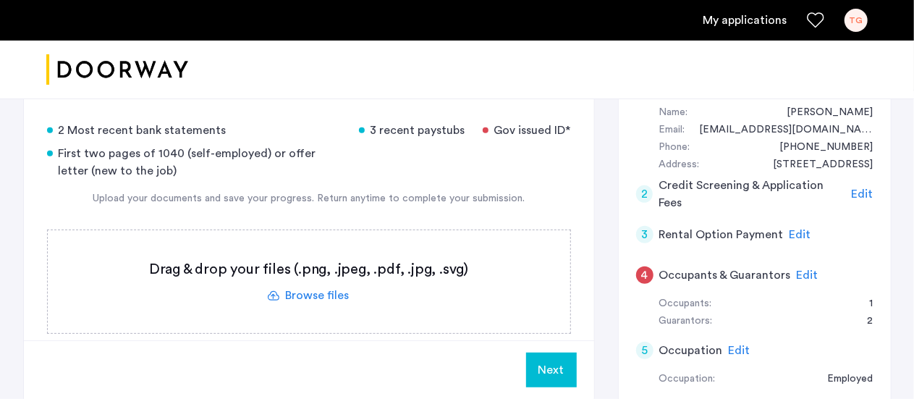
scroll to position [276, 0]
click at [328, 295] on label at bounding box center [309, 280] width 522 height 103
click at [0, 0] on input "file" at bounding box center [0, 0] width 0 height 0
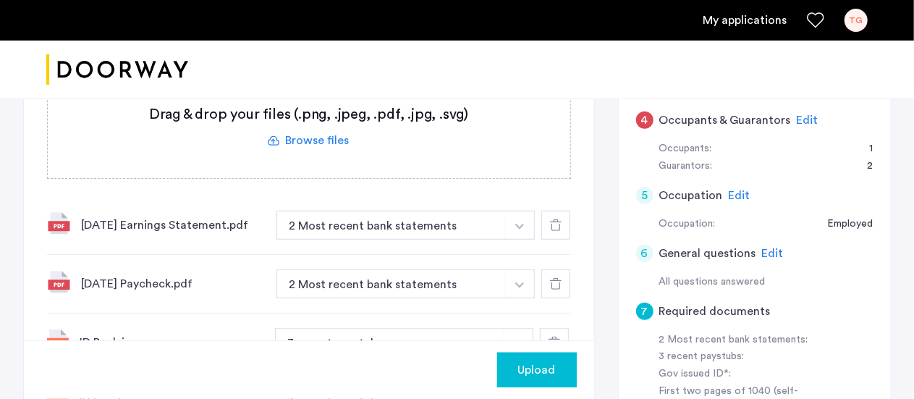
scroll to position [436, 0]
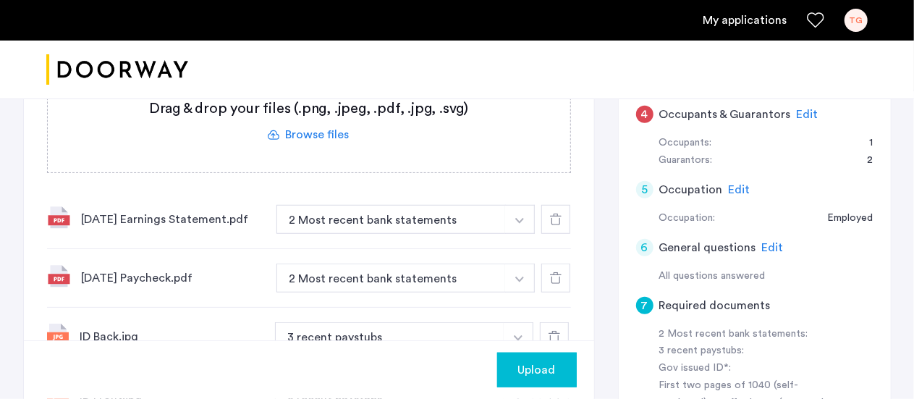
click at [522, 221] on img "button" at bounding box center [519, 221] width 9 height 6
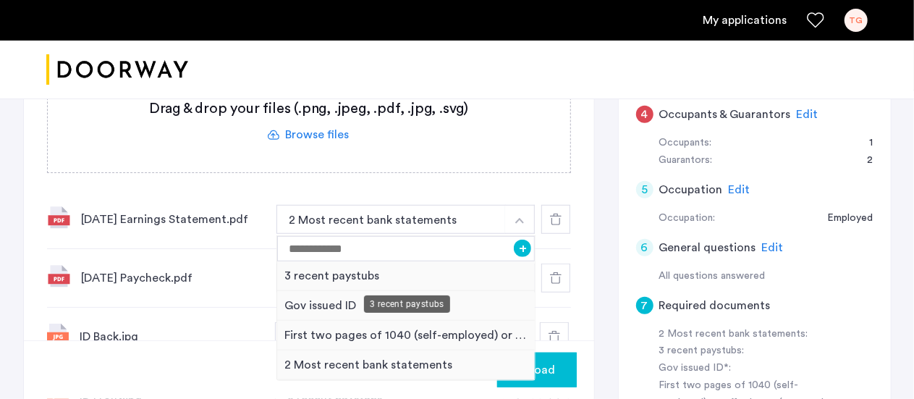
click at [477, 268] on div "3 recent paystubs" at bounding box center [406, 276] width 258 height 30
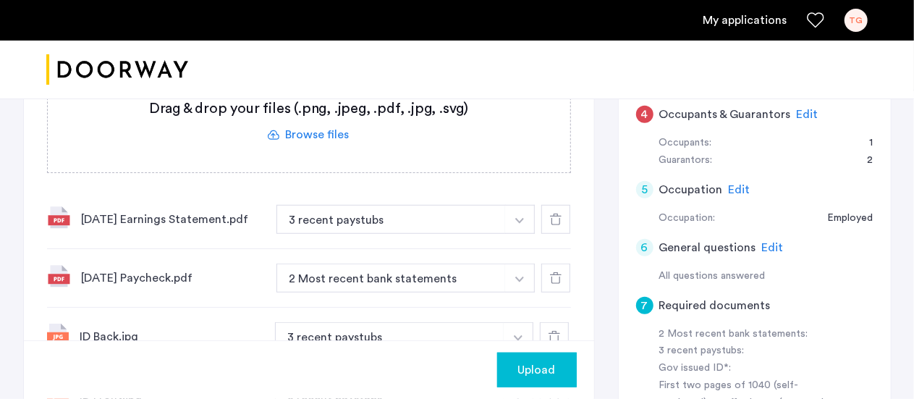
click at [518, 224] on img "button" at bounding box center [519, 221] width 9 height 6
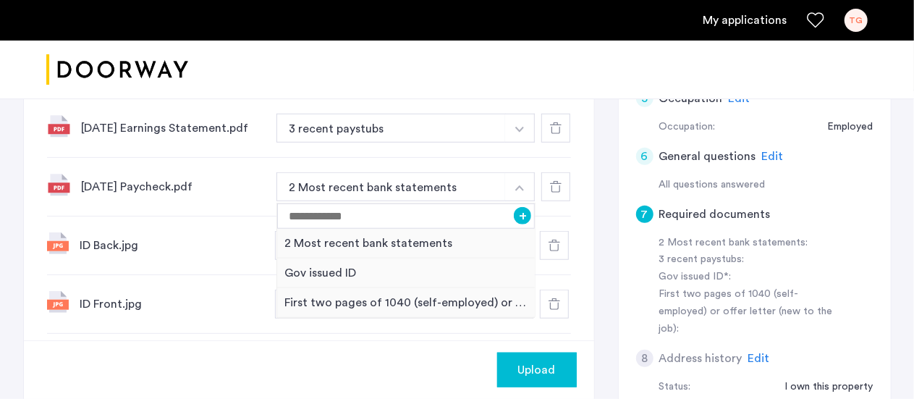
scroll to position [528, 0]
click at [205, 240] on div "ID Back.jpg" at bounding box center [171, 244] width 183 height 17
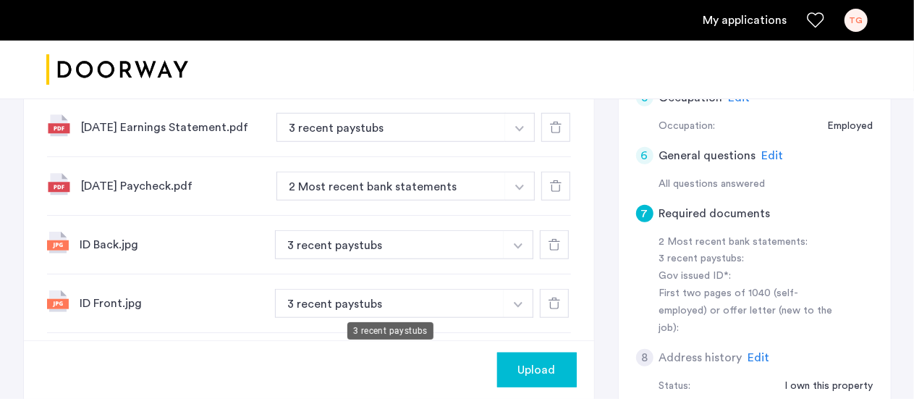
click at [436, 298] on button "3 recent paystubs" at bounding box center [390, 303] width 230 height 29
click at [520, 142] on button "button" at bounding box center [520, 127] width 30 height 29
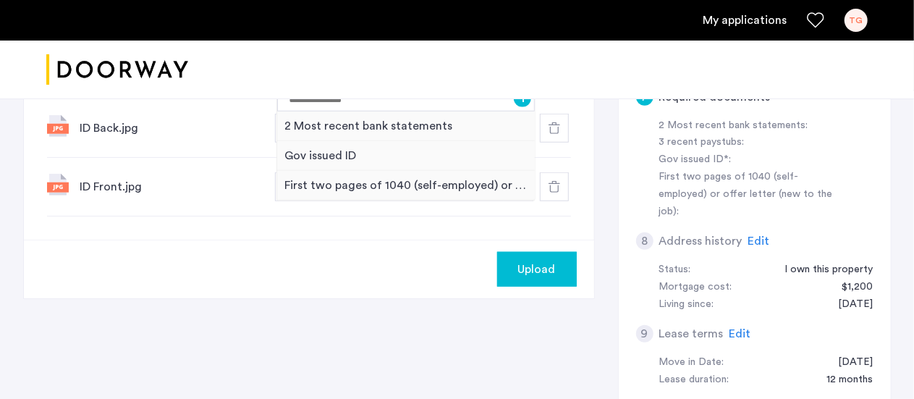
scroll to position [545, 0]
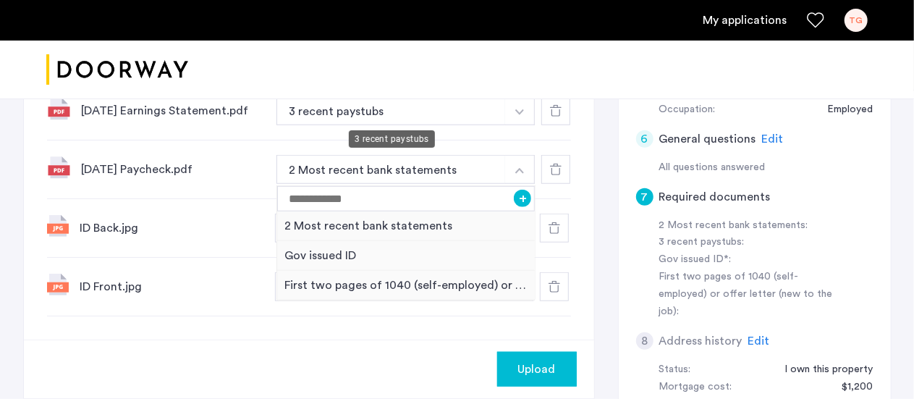
click at [485, 103] on button "3 recent paystubs" at bounding box center [391, 110] width 230 height 29
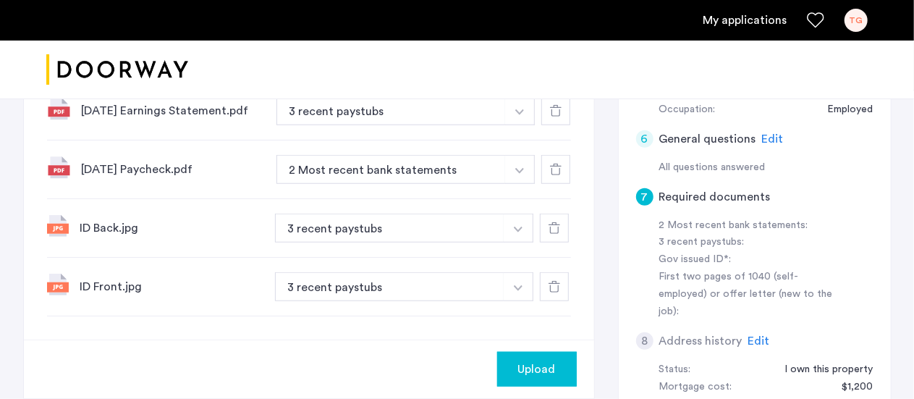
click at [517, 109] on img "button" at bounding box center [519, 112] width 9 height 6
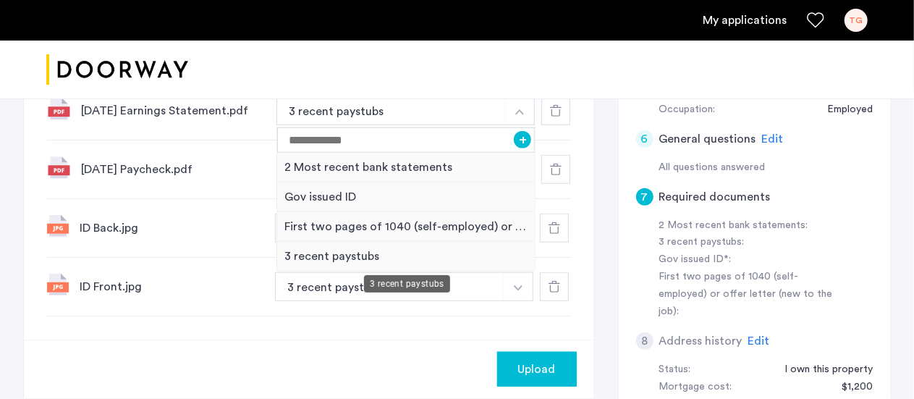
click at [351, 252] on div "3 recent paystubs" at bounding box center [406, 257] width 258 height 30
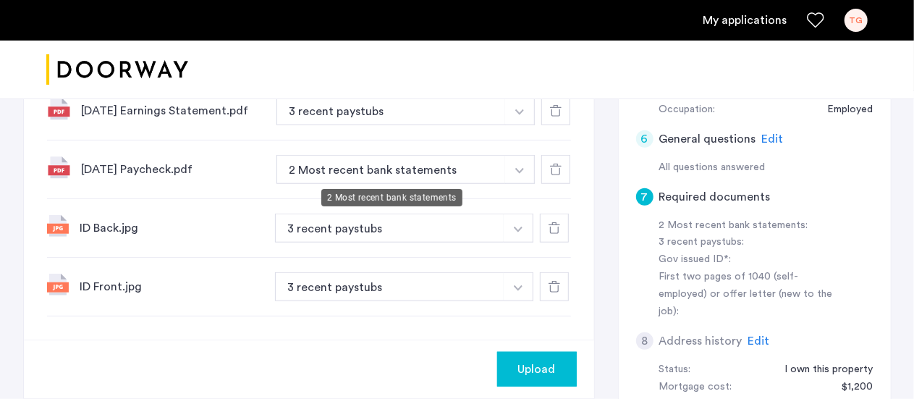
click at [474, 164] on button "2 Most recent bank statements" at bounding box center [391, 169] width 230 height 29
click at [200, 315] on div "7 Required documents 2 Most recent bank statements 3 recent paystubs Gov issued…" at bounding box center [309, 61] width 570 height 556
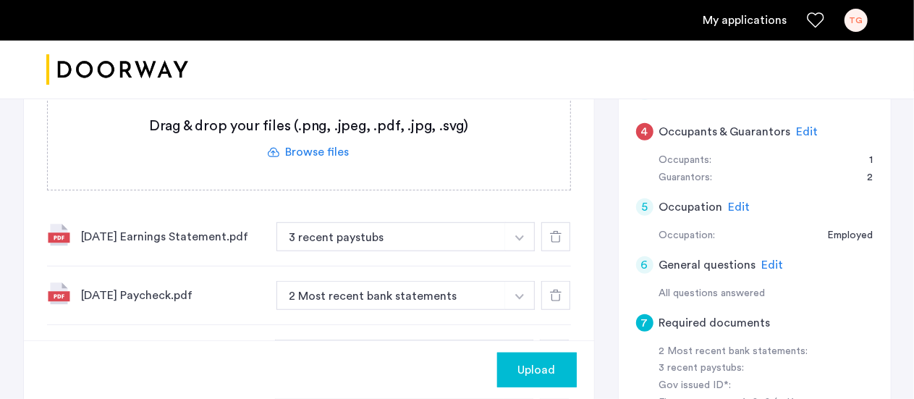
scroll to position [404, 0]
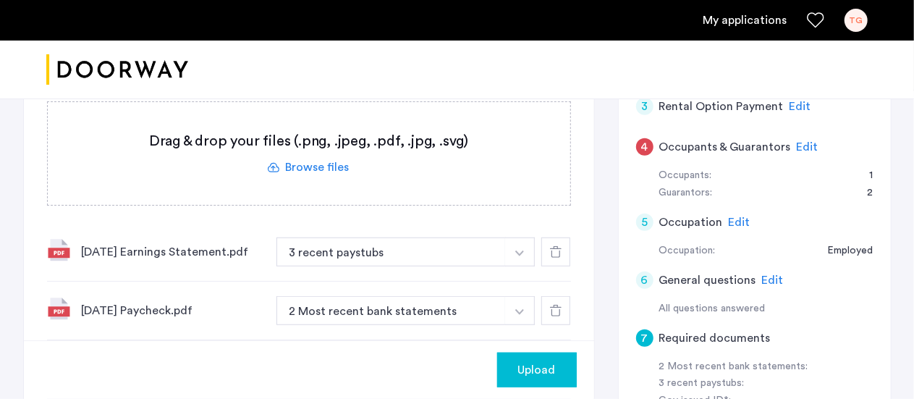
click at [337, 168] on label at bounding box center [309, 153] width 522 height 103
click at [0, 0] on input "file" at bounding box center [0, 0] width 0 height 0
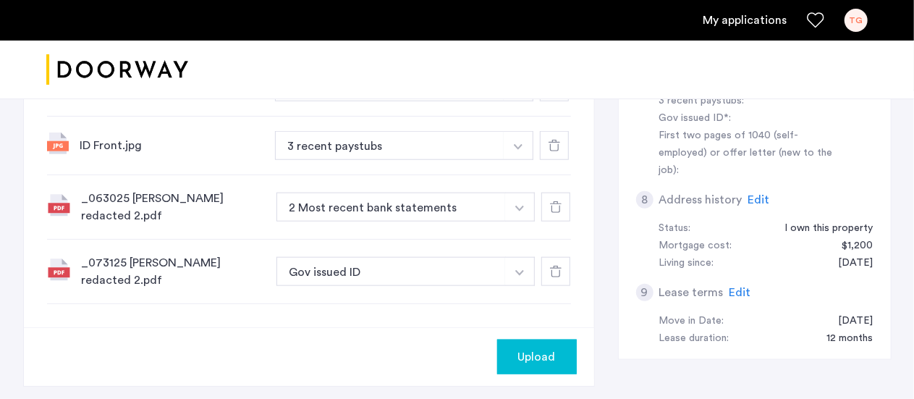
scroll to position [687, 0]
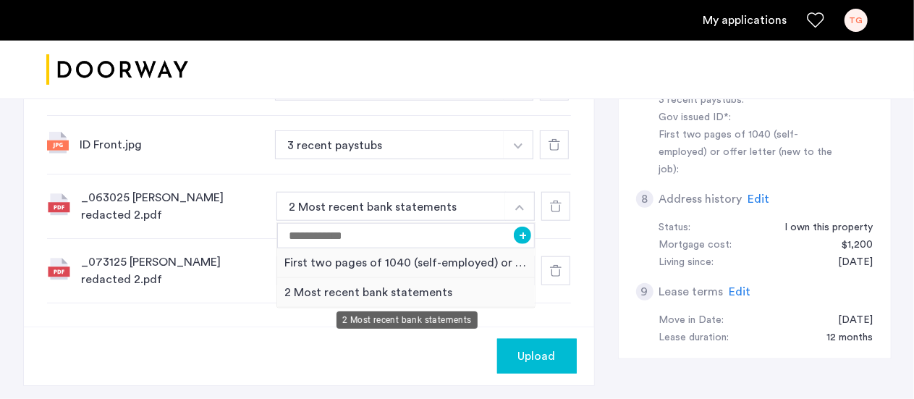
click at [324, 282] on div "2 Most recent bank statements" at bounding box center [406, 293] width 258 height 30
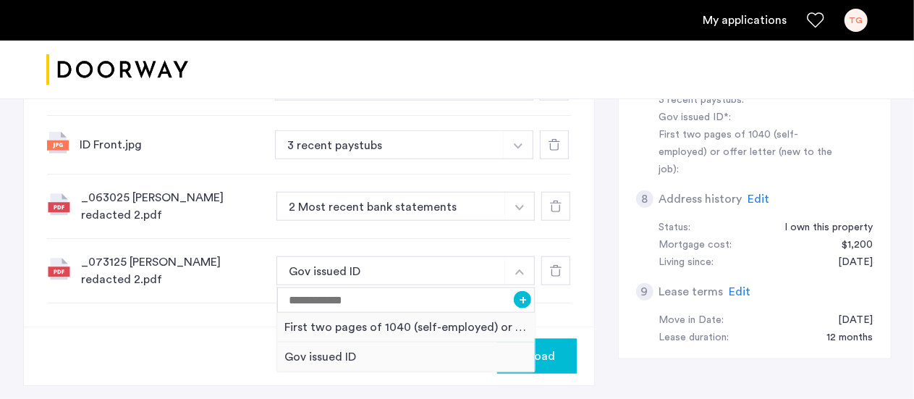
click at [222, 341] on div "Upload" at bounding box center [309, 355] width 570 height 59
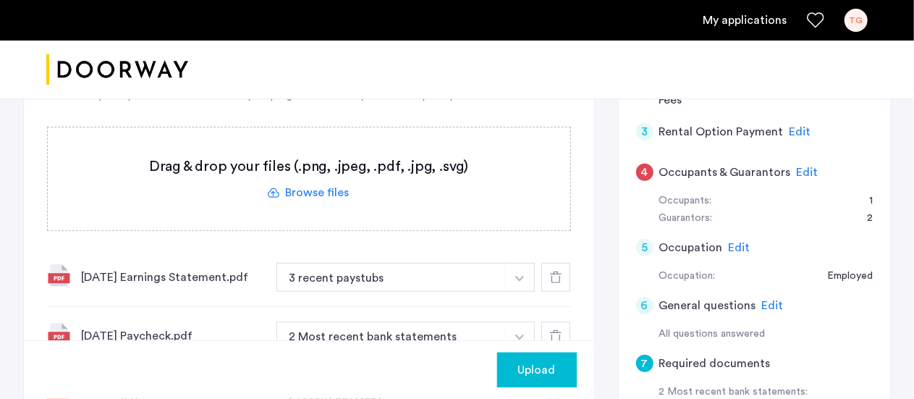
scroll to position [377, 0]
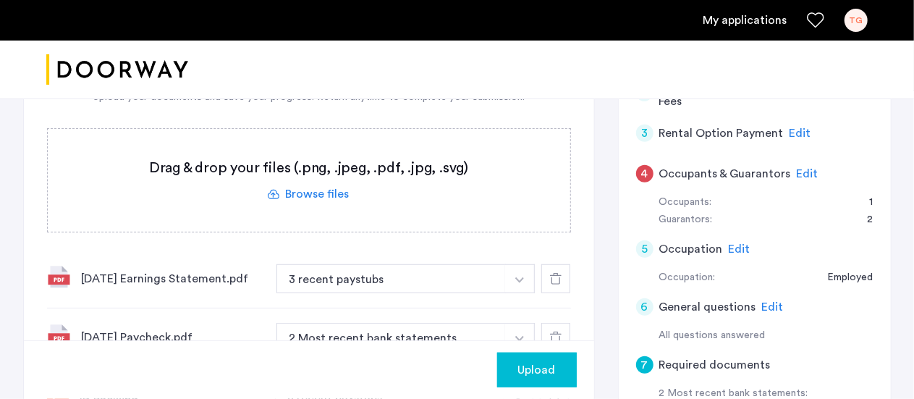
click at [341, 189] on label at bounding box center [309, 180] width 522 height 103
click at [0, 0] on input "file" at bounding box center [0, 0] width 0 height 0
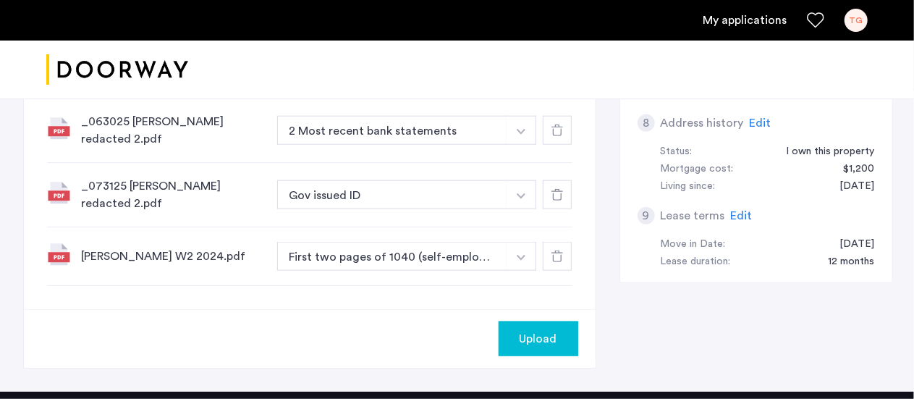
scroll to position [768, 0]
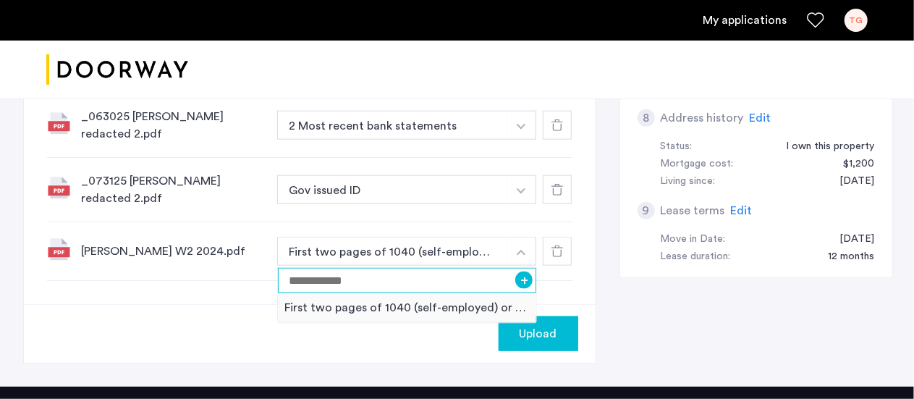
click at [310, 268] on input at bounding box center [407, 280] width 259 height 25
type input "*"
type input "*******"
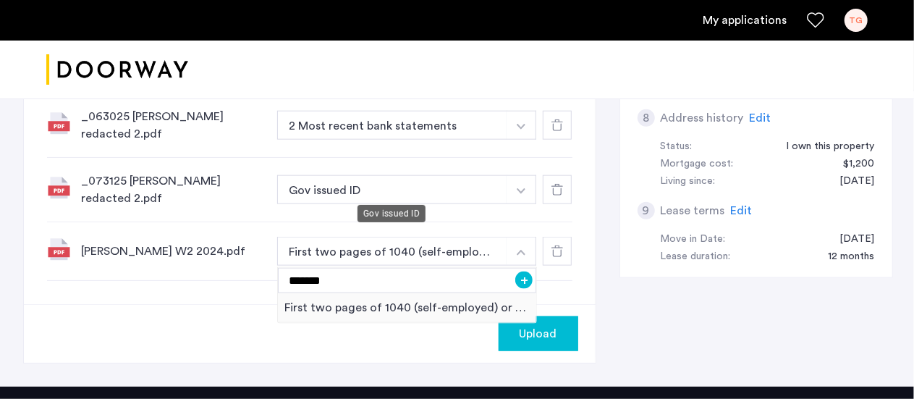
click at [396, 187] on button "Gov issued ID" at bounding box center [392, 189] width 231 height 29
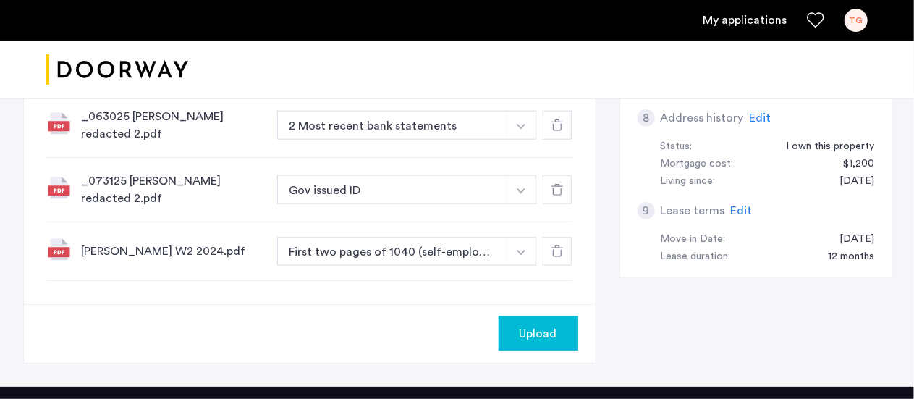
click at [396, 187] on button "Gov issued ID" at bounding box center [392, 189] width 231 height 29
click at [504, 185] on button "Gov issued ID" at bounding box center [392, 189] width 231 height 29
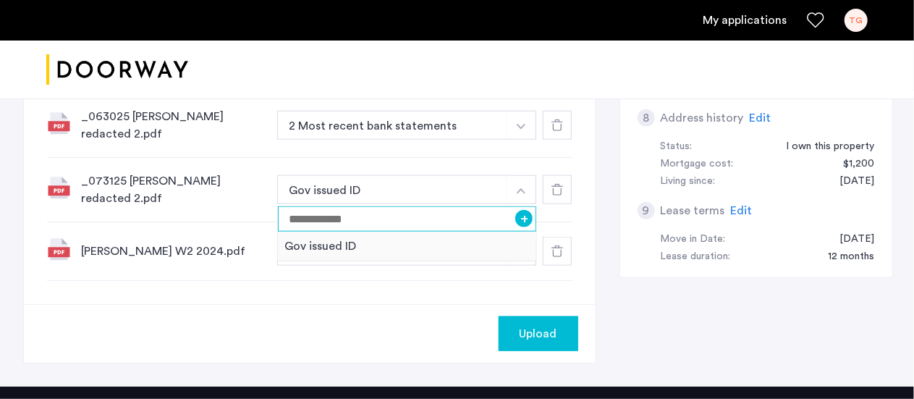
click at [418, 218] on input at bounding box center [407, 218] width 259 height 25
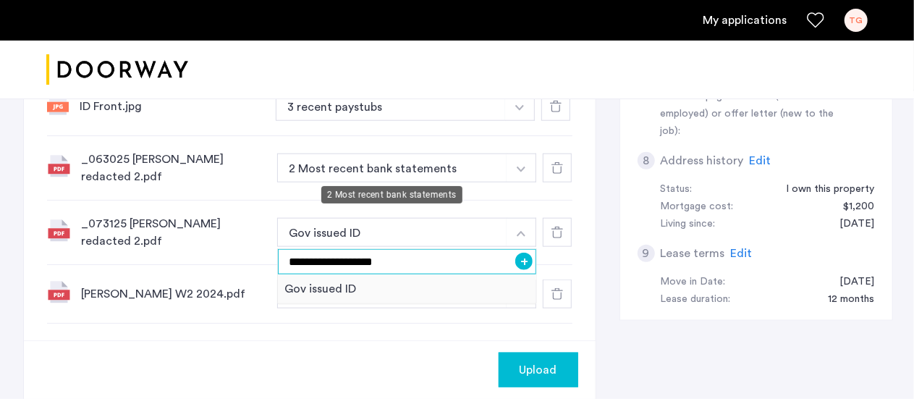
scroll to position [724, 0]
type input "**********"
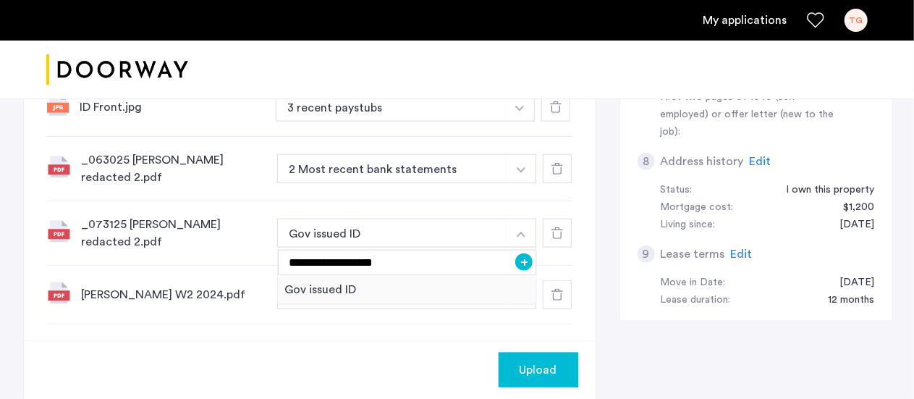
click at [354, 148] on div "_063025 [PERSON_NAME] redacted 2.pdf 2 Most recent bank statements + 2 Most rec…" at bounding box center [309, 169] width 525 height 64
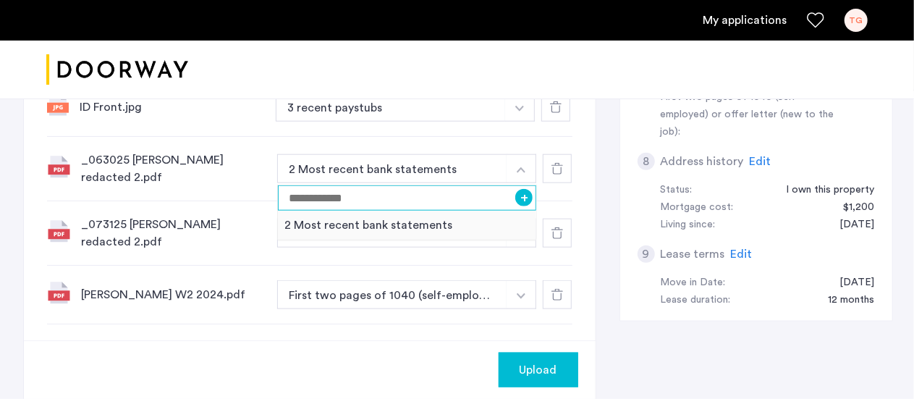
click at [420, 194] on input at bounding box center [407, 197] width 259 height 25
type input "**********"
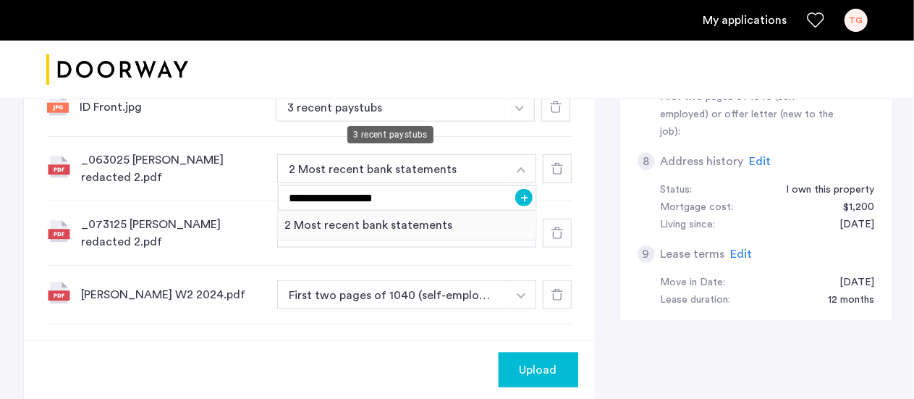
click at [357, 101] on button "3 recent paystubs" at bounding box center [391, 107] width 231 height 29
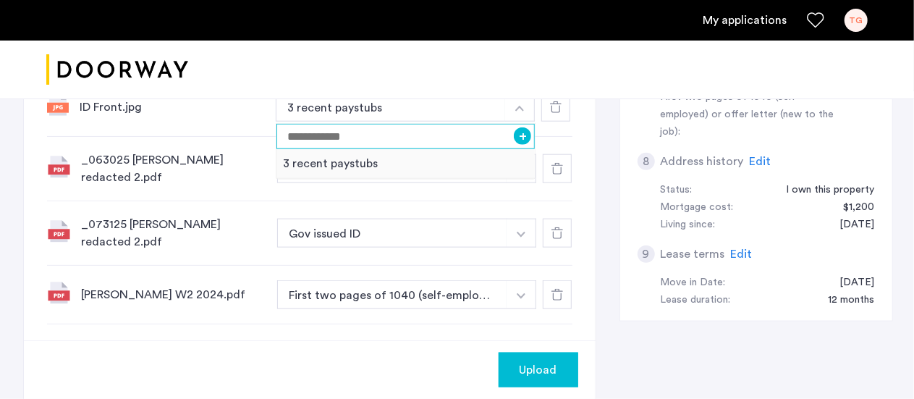
click at [430, 135] on input at bounding box center [405, 136] width 259 height 25
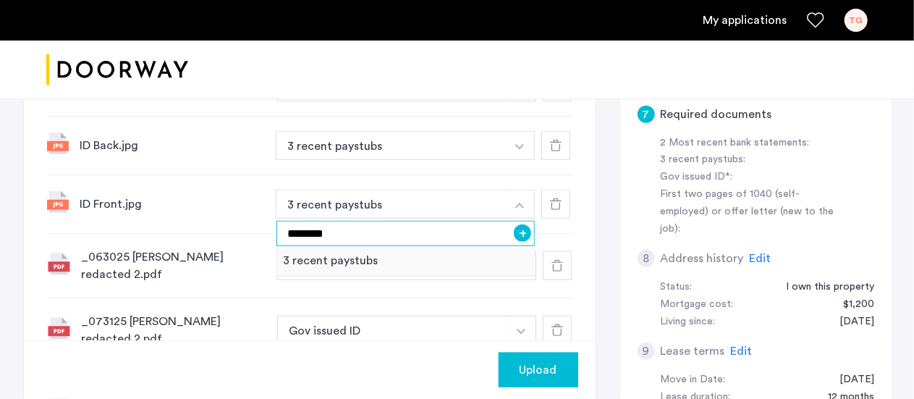
scroll to position [627, 0]
type input "********"
click at [453, 138] on button "3 recent paystubs" at bounding box center [391, 146] width 231 height 29
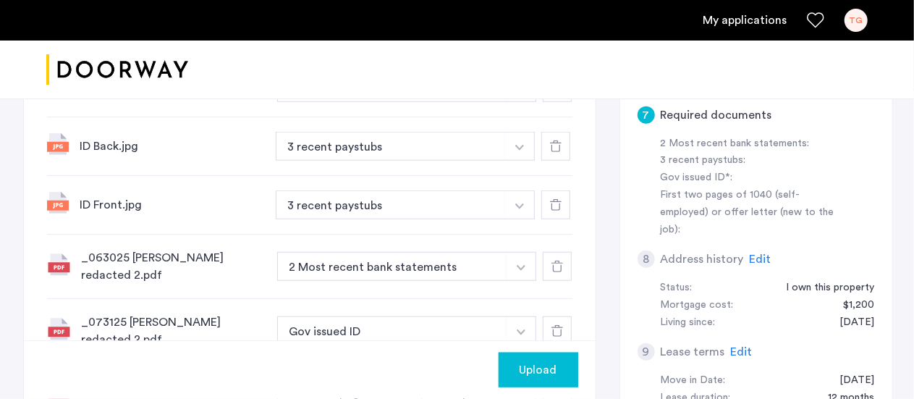
click at [453, 138] on button "3 recent paystubs" at bounding box center [391, 146] width 231 height 29
click at [521, 33] on img "button" at bounding box center [521, 30] width 9 height 6
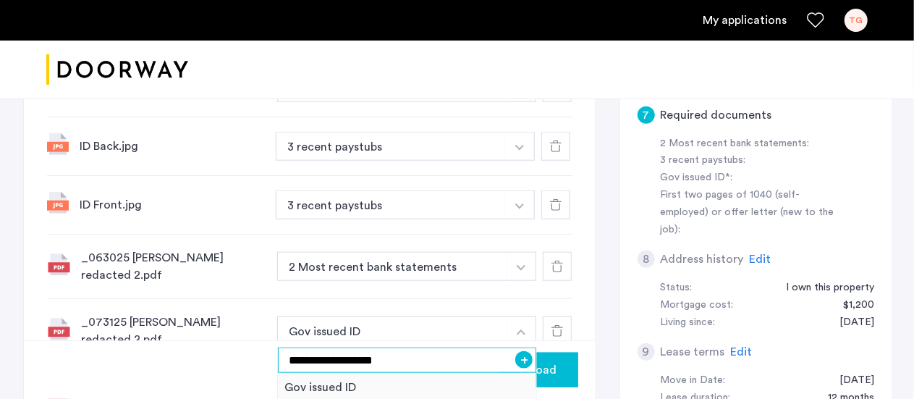
click at [344, 354] on input "**********" at bounding box center [407, 359] width 259 height 25
click at [521, 355] on button "+" at bounding box center [523, 359] width 17 height 17
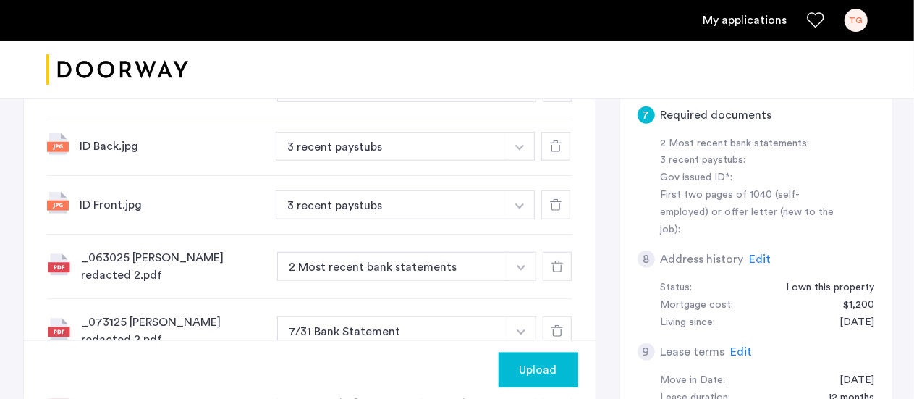
click at [521, 43] on button "button" at bounding box center [521, 28] width 30 height 29
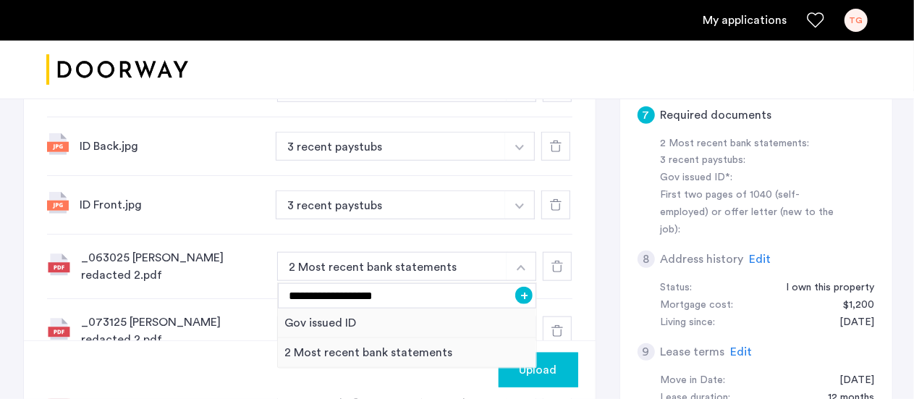
click at [522, 296] on button "+" at bounding box center [523, 294] width 17 height 17
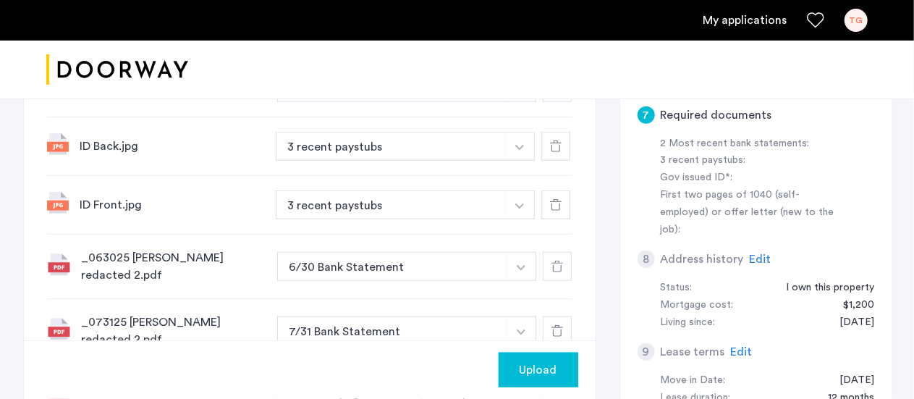
click at [517, 33] on img "button" at bounding box center [521, 30] width 9 height 6
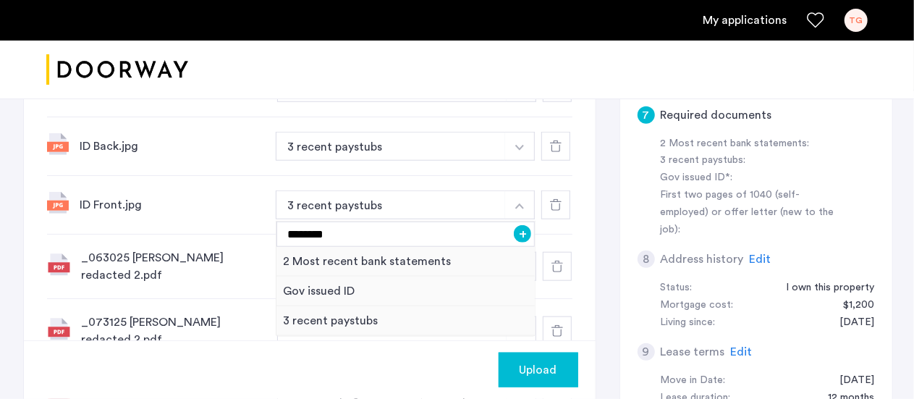
click at [520, 229] on button "+" at bounding box center [522, 233] width 17 height 17
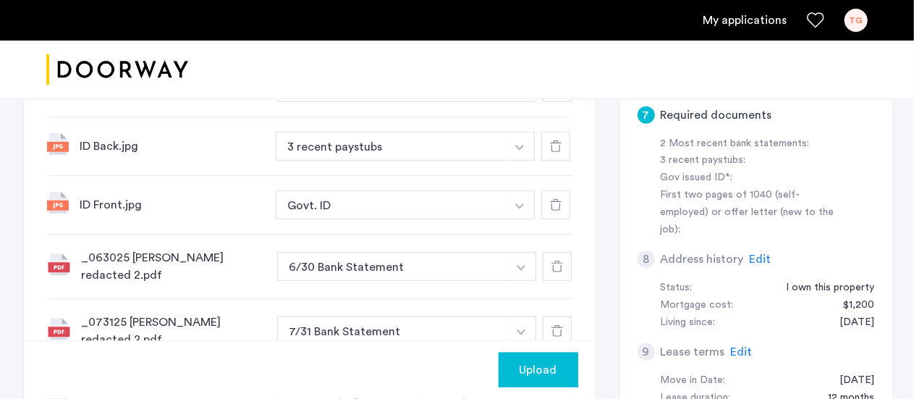
click at [522, 33] on img "button" at bounding box center [521, 30] width 9 height 6
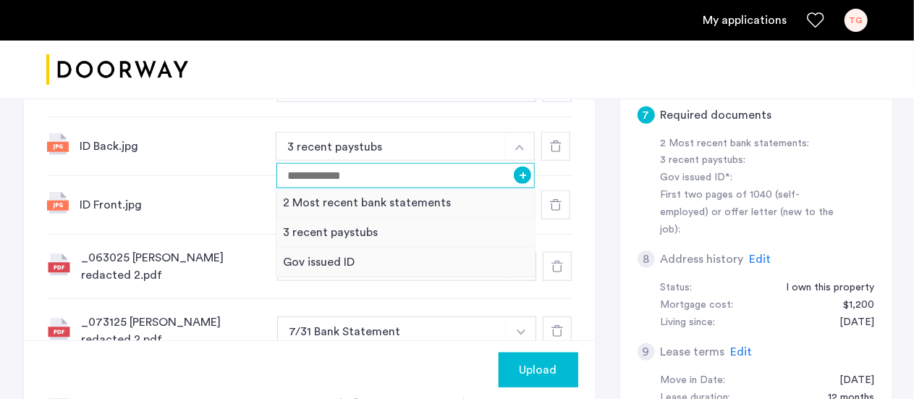
click at [451, 175] on input at bounding box center [405, 175] width 259 height 25
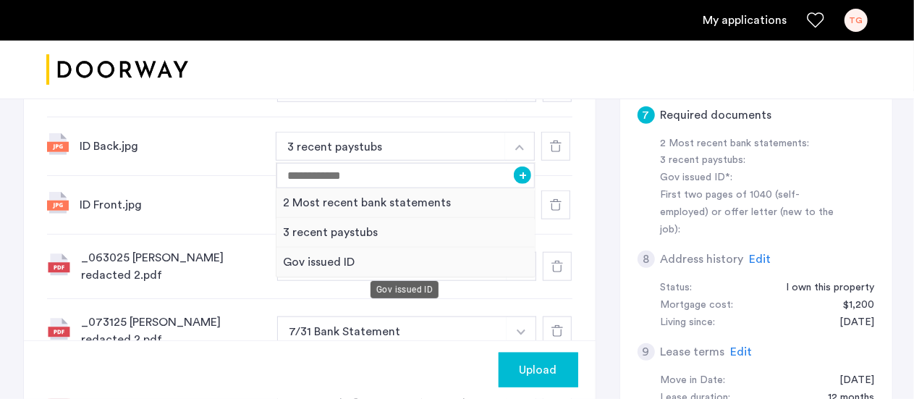
click at [340, 254] on div "Gov issued ID" at bounding box center [405, 262] width 259 height 30
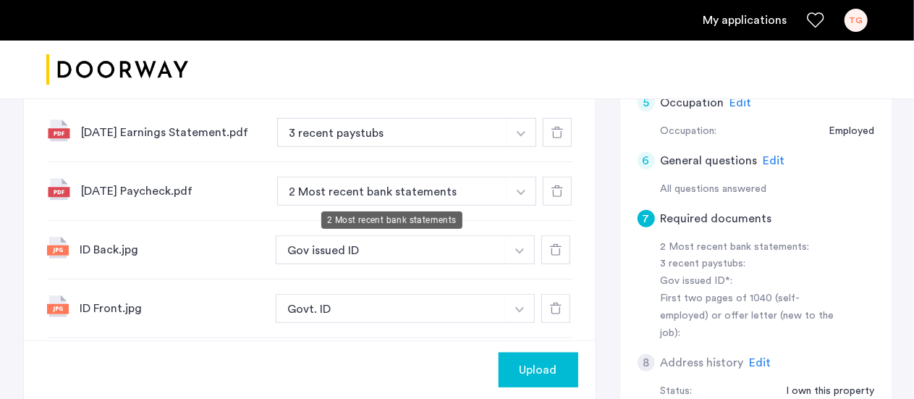
scroll to position [522, 0]
click at [522, 137] on img "button" at bounding box center [521, 135] width 9 height 6
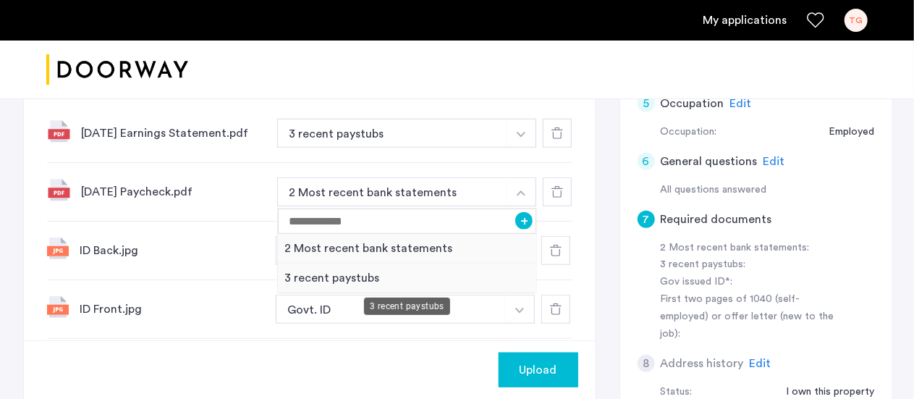
click at [371, 276] on div "3 recent paystubs" at bounding box center [407, 278] width 259 height 30
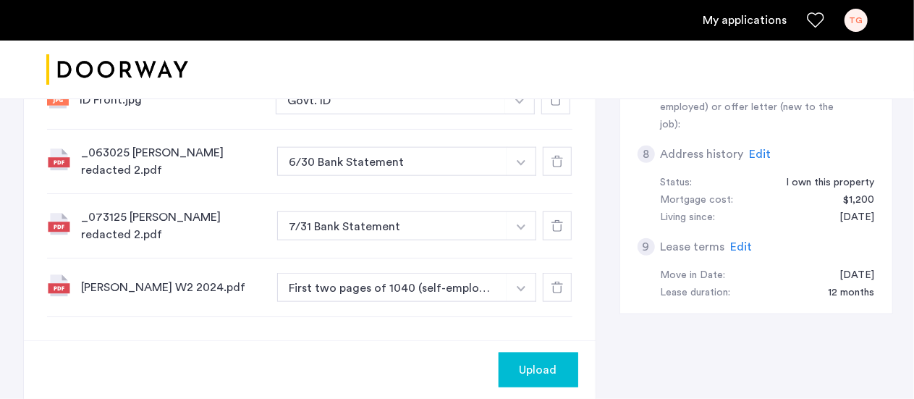
scroll to position [739, 0]
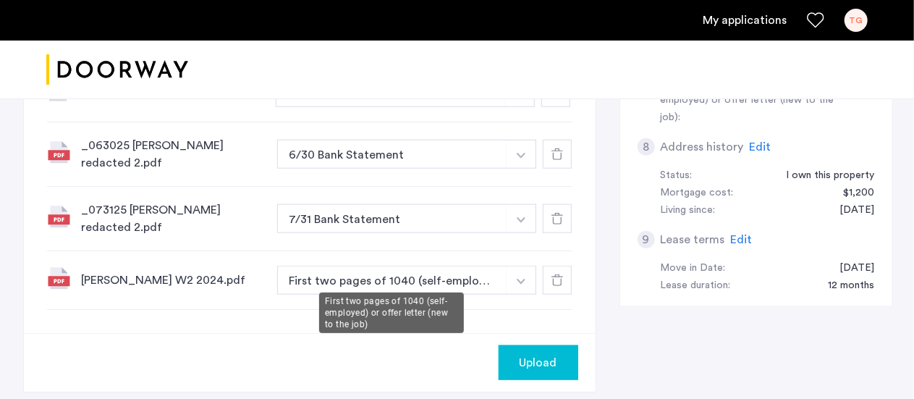
click at [423, 269] on button "First two pages of 1040 (self-employed) or offer letter (new to the job)" at bounding box center [392, 280] width 231 height 29
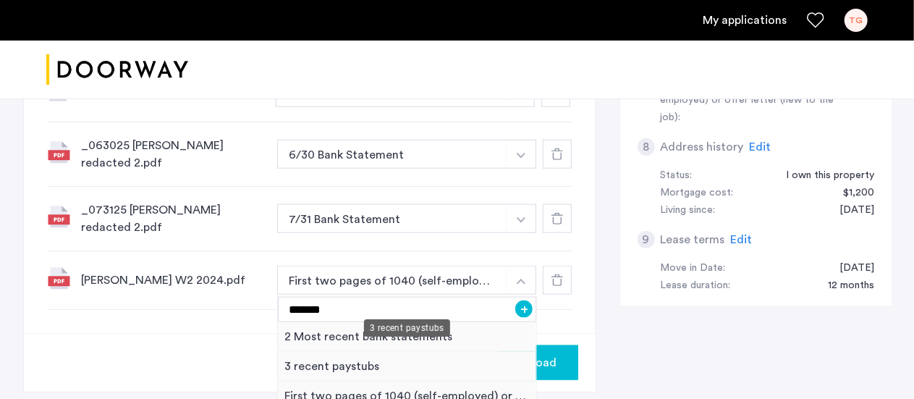
click at [371, 360] on div "3 recent paystubs" at bounding box center [407, 367] width 259 height 30
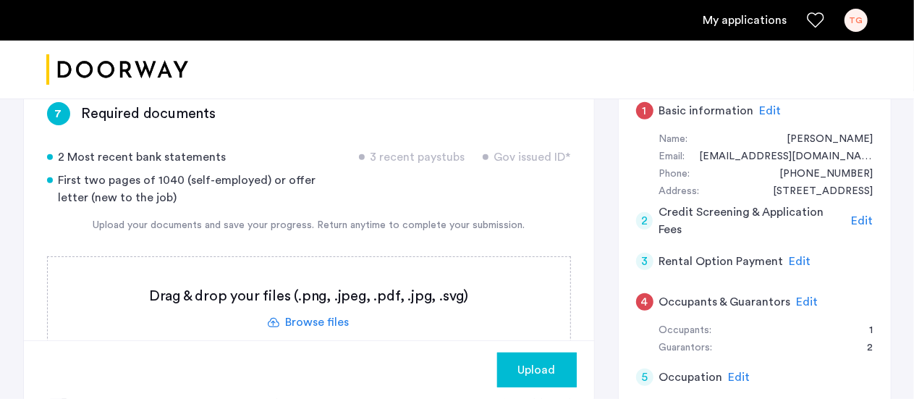
scroll to position [275, 0]
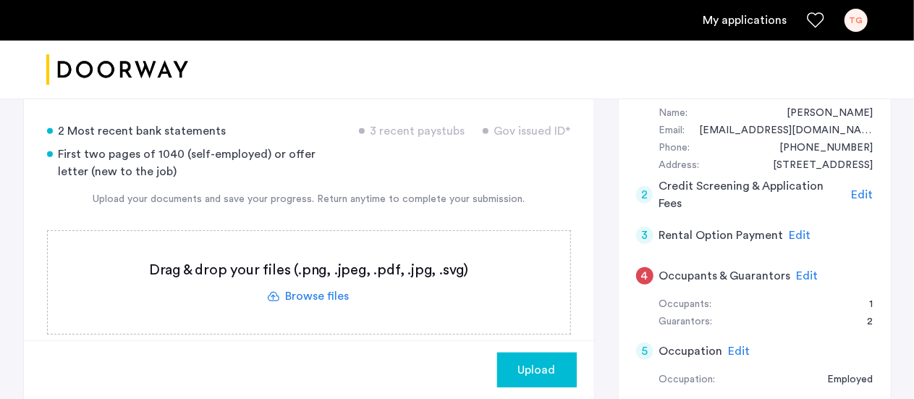
click at [528, 360] on button "Upload" at bounding box center [537, 369] width 80 height 35
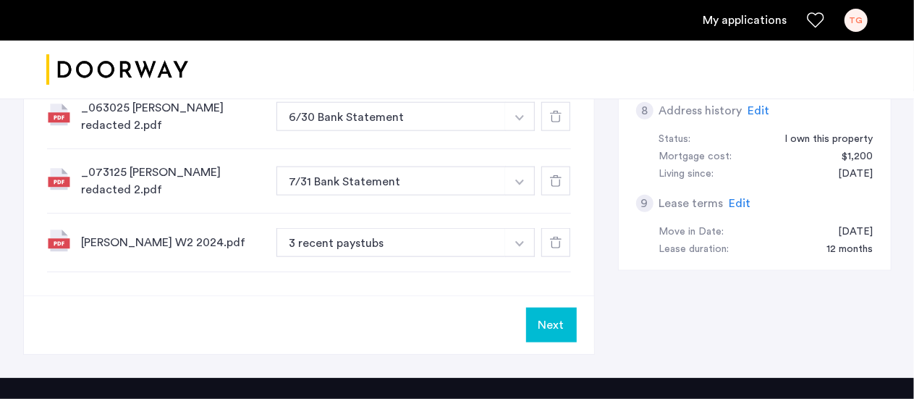
scroll to position [778, 0]
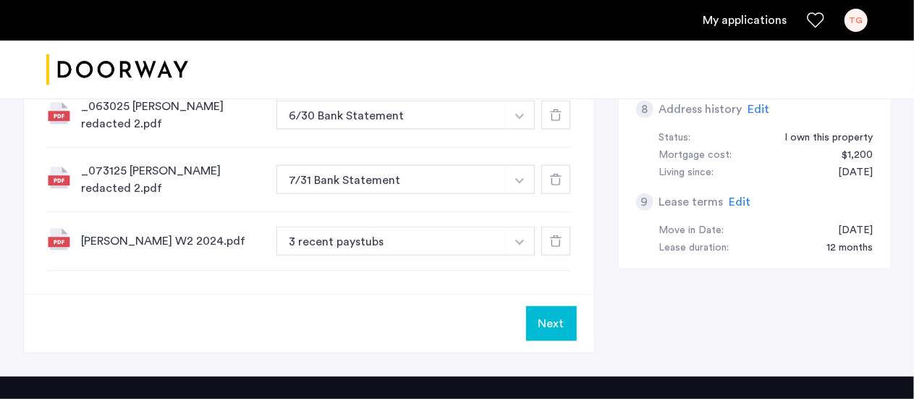
click at [550, 306] on button "Next" at bounding box center [551, 323] width 51 height 35
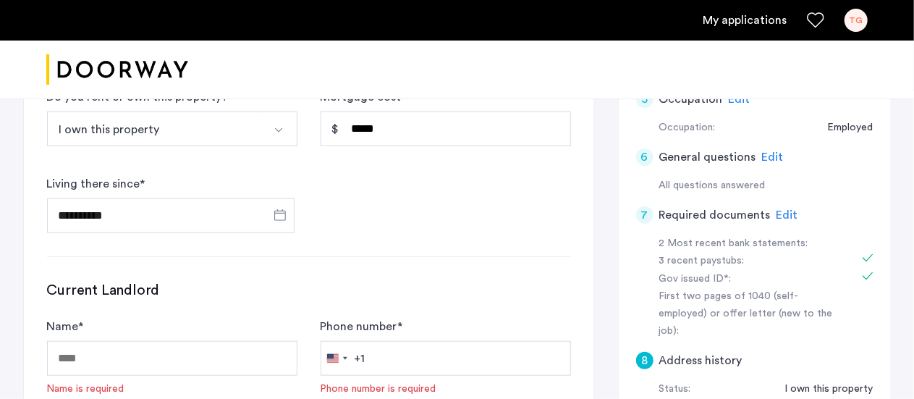
scroll to position [526, 0]
click at [783, 212] on span "Edit" at bounding box center [787, 216] width 22 height 12
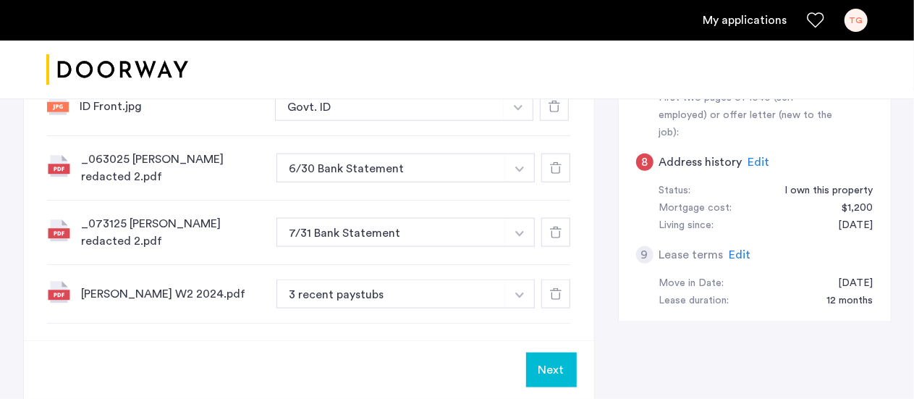
scroll to position [726, 0]
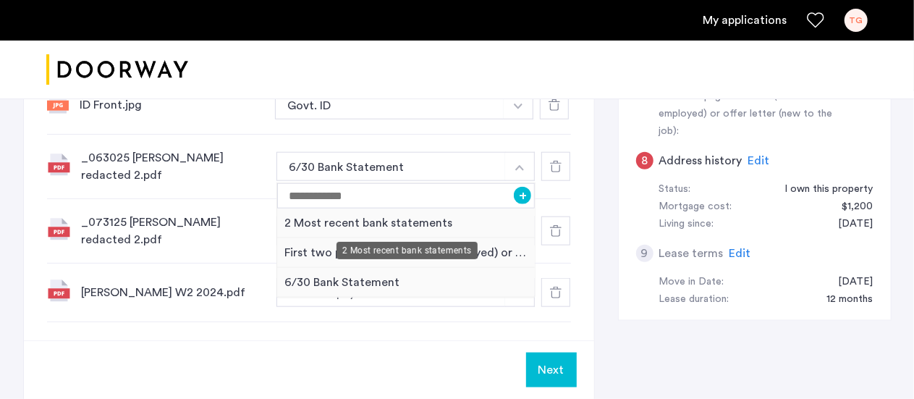
click at [445, 224] on div "2 Most recent bank statements" at bounding box center [406, 223] width 258 height 30
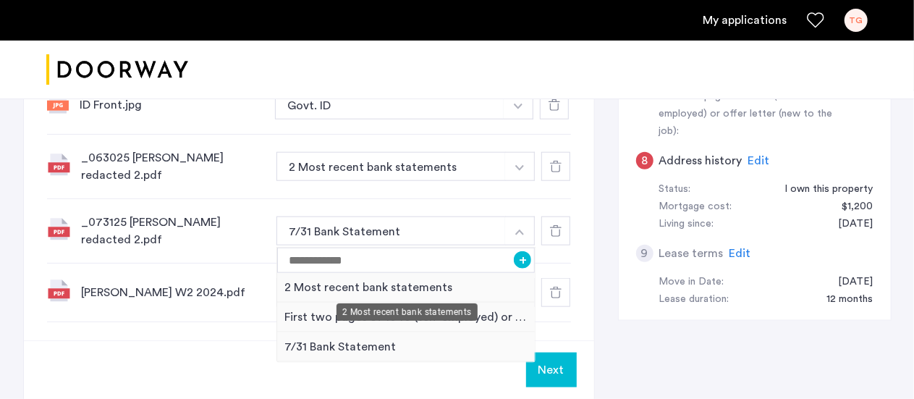
click at [443, 284] on div "2 Most recent bank statements" at bounding box center [406, 288] width 258 height 30
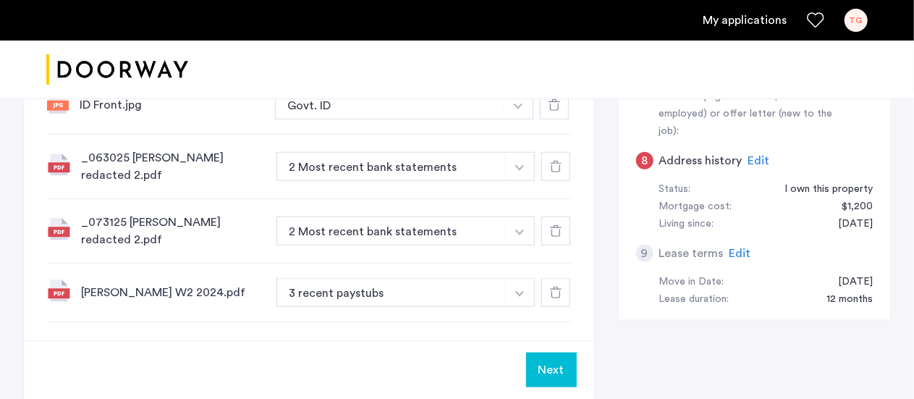
click at [561, 361] on button "Next" at bounding box center [551, 369] width 51 height 35
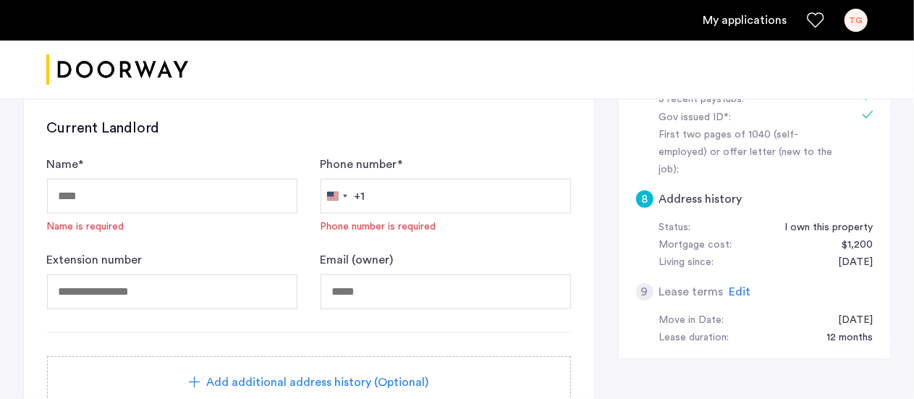
scroll to position [702, 0]
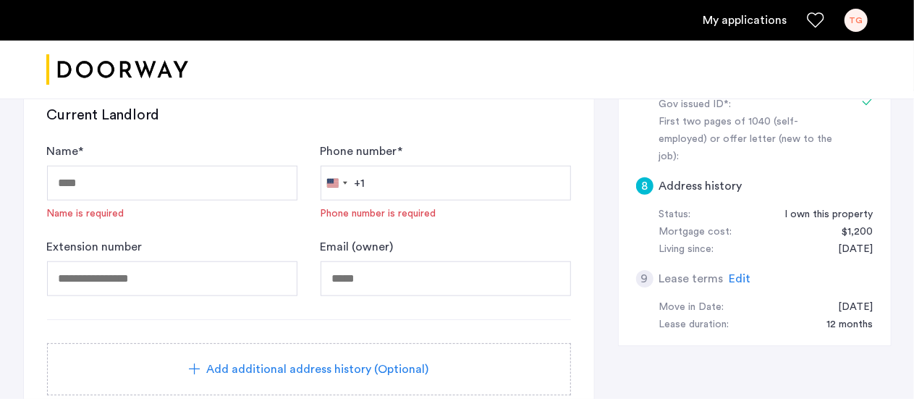
click at [738, 273] on span "Edit" at bounding box center [740, 279] width 22 height 12
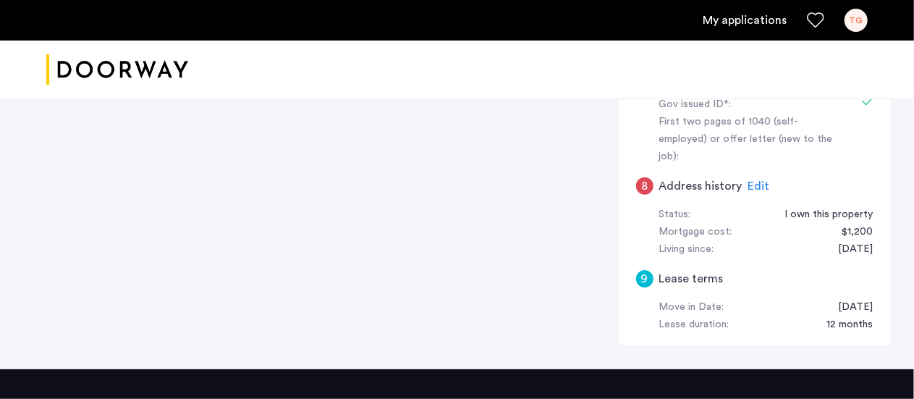
click at [754, 180] on span "Edit" at bounding box center [759, 186] width 22 height 12
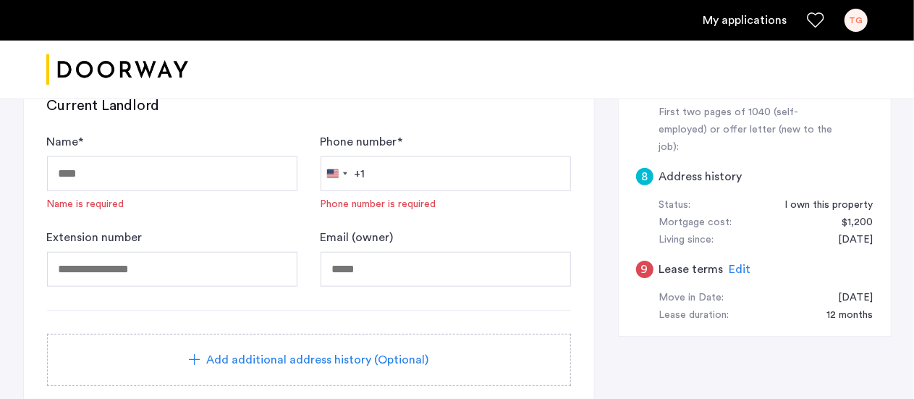
scroll to position [708, 0]
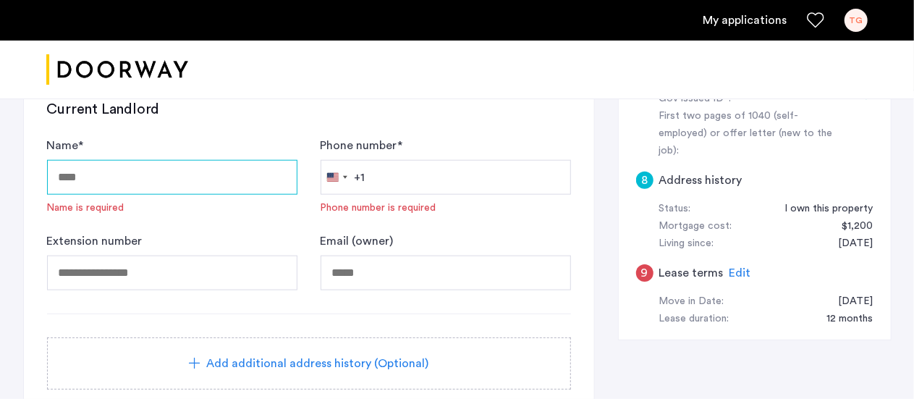
click at [216, 180] on input "Name *" at bounding box center [172, 177] width 250 height 35
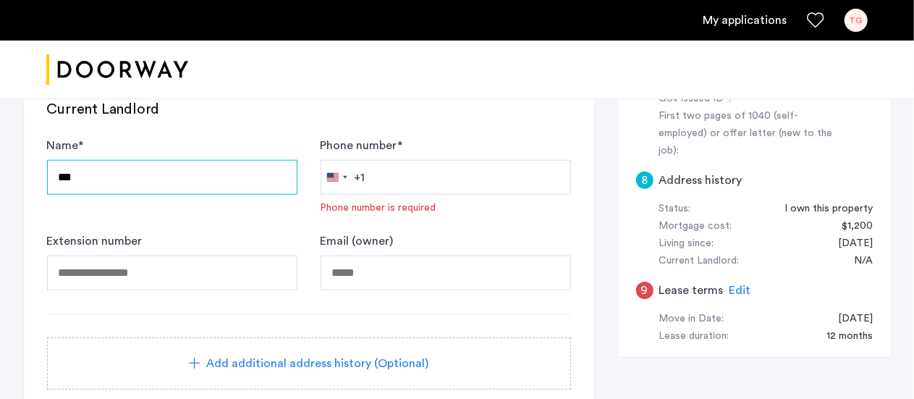
type input "***"
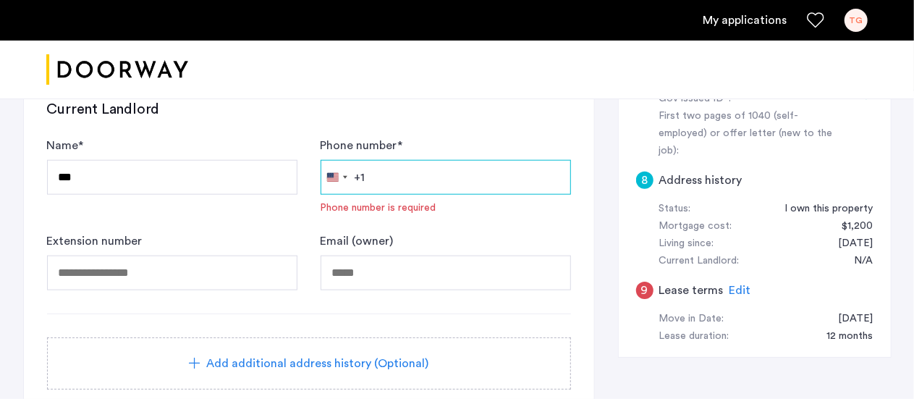
click at [434, 167] on input "Phone number *" at bounding box center [445, 177] width 250 height 35
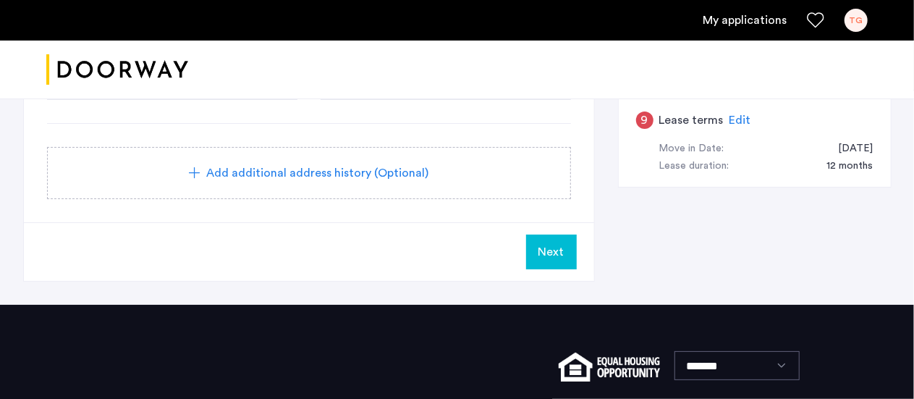
scroll to position [880, 0]
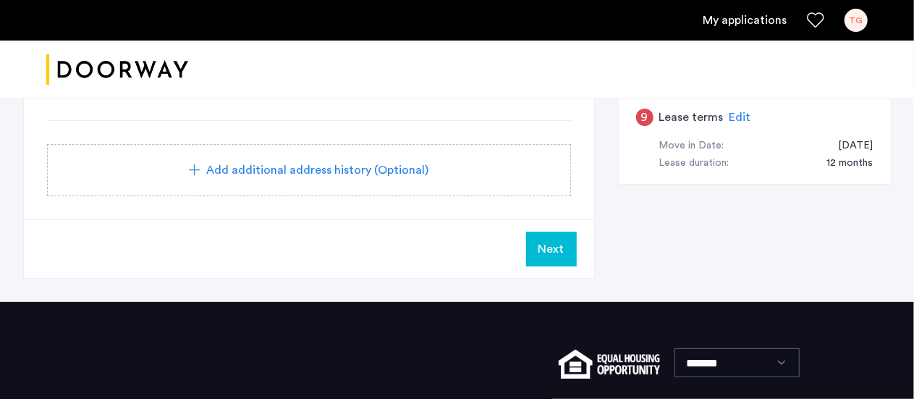
type input "**********"
click at [568, 232] on button "Next" at bounding box center [551, 249] width 51 height 35
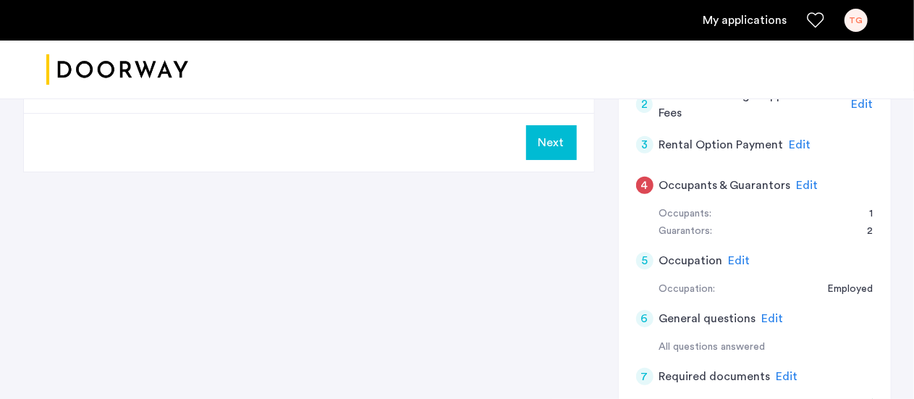
scroll to position [365, 0]
click at [567, 132] on button "Next" at bounding box center [551, 143] width 51 height 35
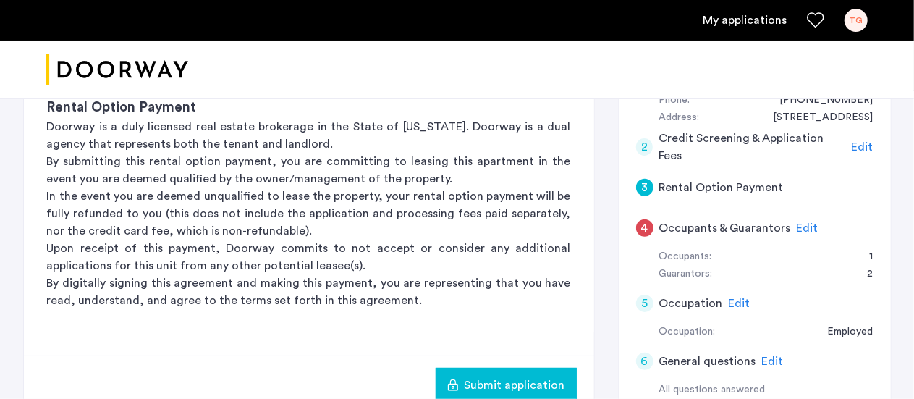
scroll to position [323, 0]
click at [531, 380] on span "Submit application" at bounding box center [514, 383] width 101 height 17
click at [807, 224] on span "Edit" at bounding box center [808, 227] width 22 height 12
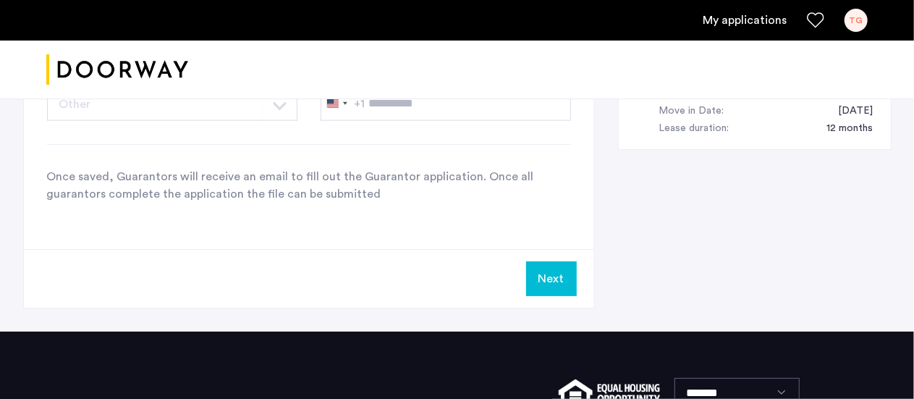
scroll to position [1054, 0]
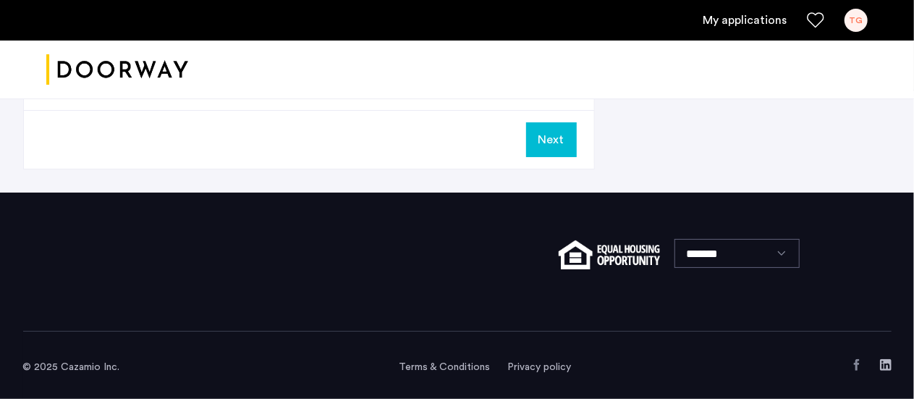
click at [538, 152] on button "Next" at bounding box center [551, 139] width 51 height 35
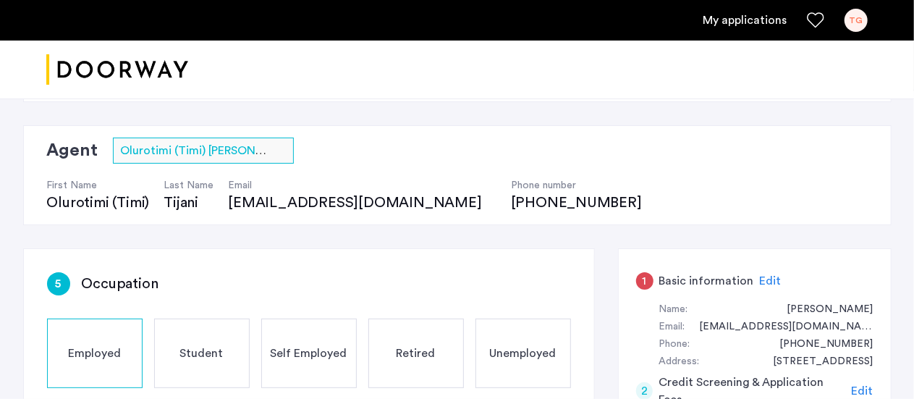
scroll to position [0, 0]
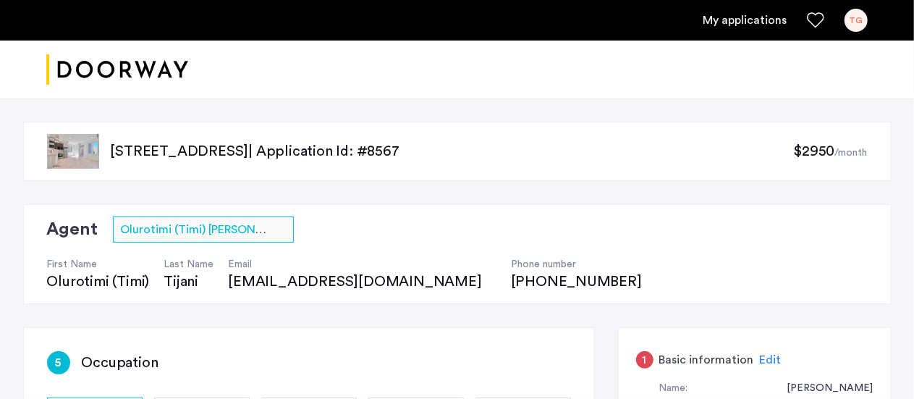
click at [862, 18] on div "TG" at bounding box center [855, 20] width 23 height 23
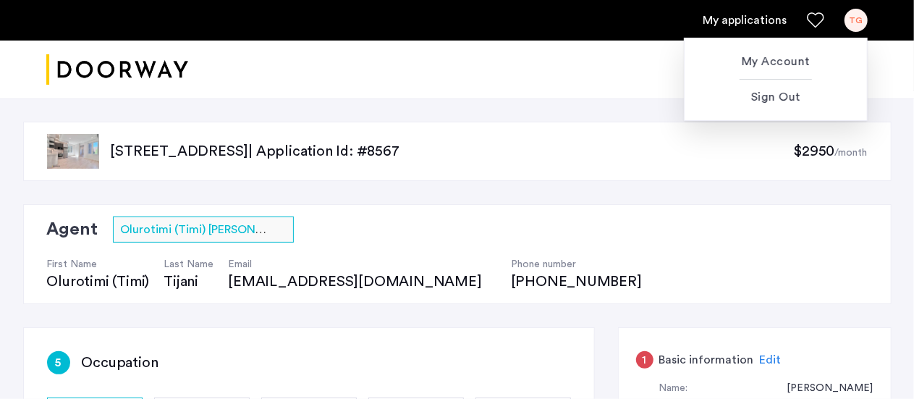
click at [166, 67] on div at bounding box center [457, 199] width 914 height 399
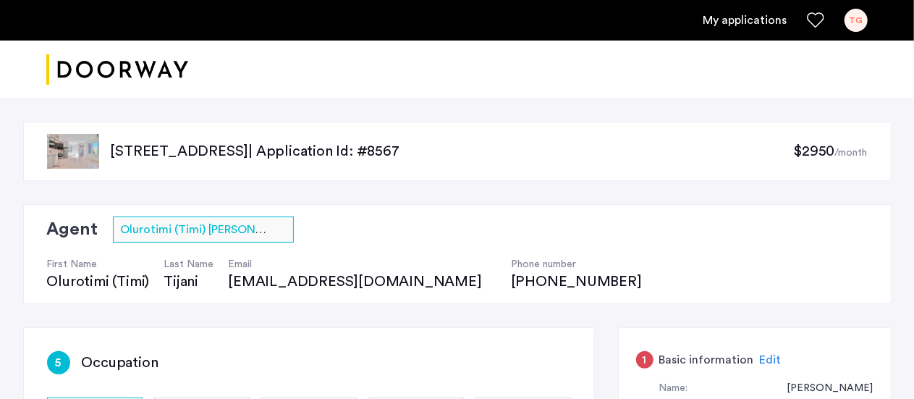
click at [166, 67] on img "Cazamio logo" at bounding box center [117, 70] width 142 height 54
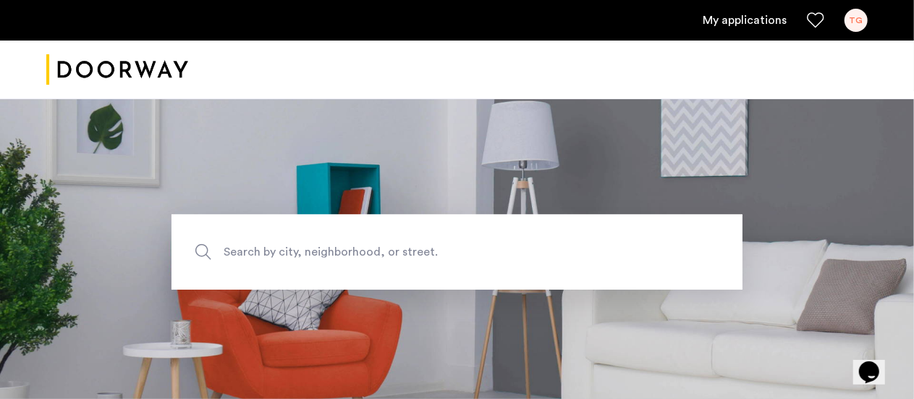
click at [727, 29] on ul "My applications TG" at bounding box center [456, 20] width 821 height 23
click at [731, 17] on link "My applications" at bounding box center [744, 20] width 84 height 17
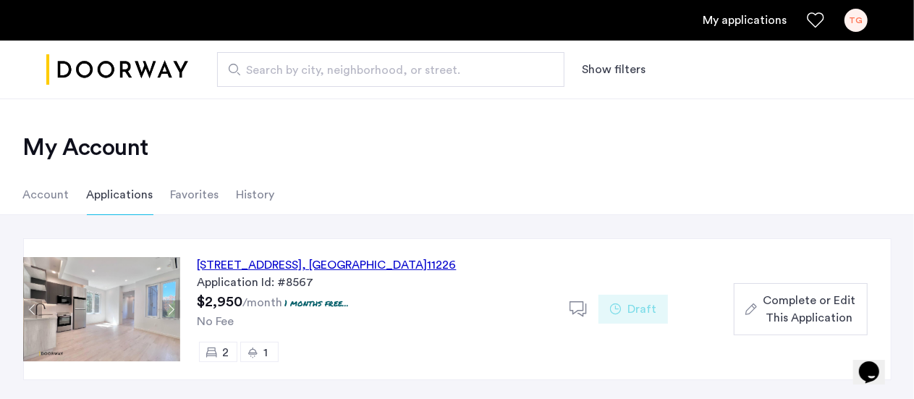
scroll to position [61, 0]
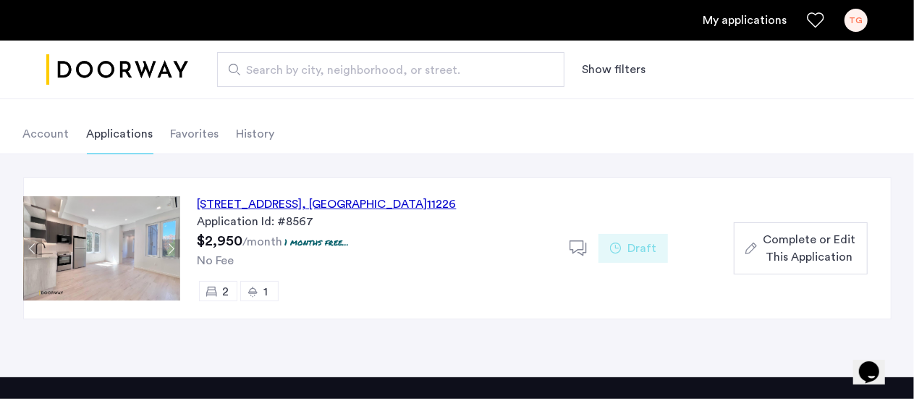
click at [579, 247] on icon at bounding box center [578, 248] width 18 height 18
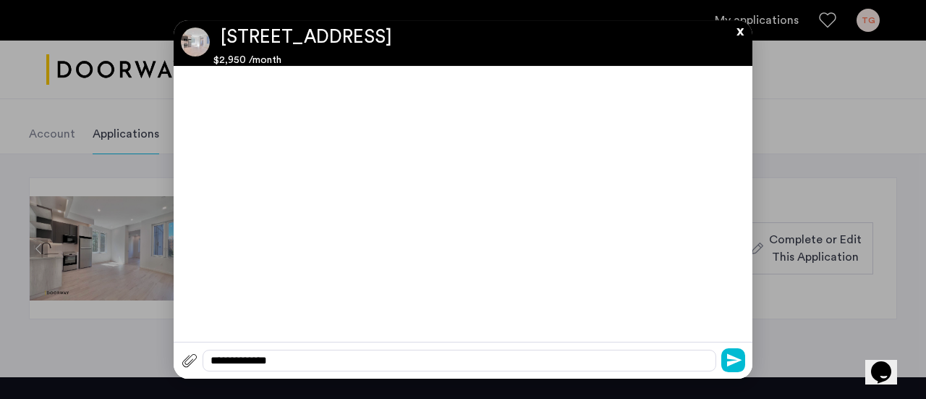
scroll to position [0, 0]
click at [353, 362] on div at bounding box center [460, 360] width 514 height 22
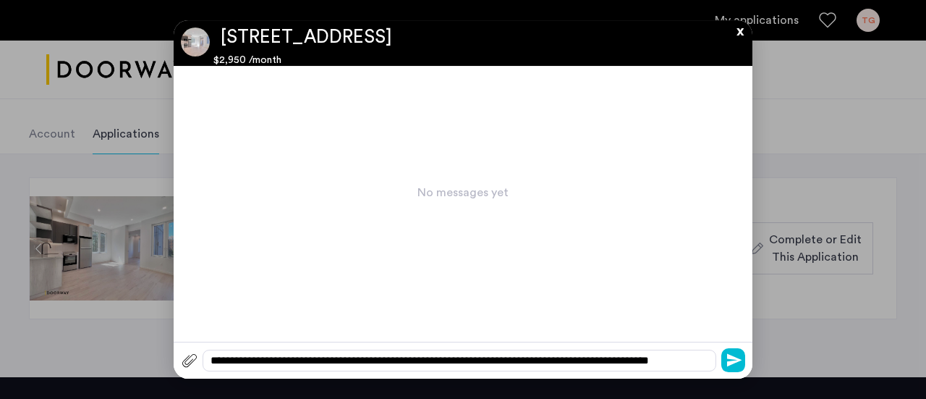
click at [319, 360] on div "**********" at bounding box center [460, 360] width 514 height 22
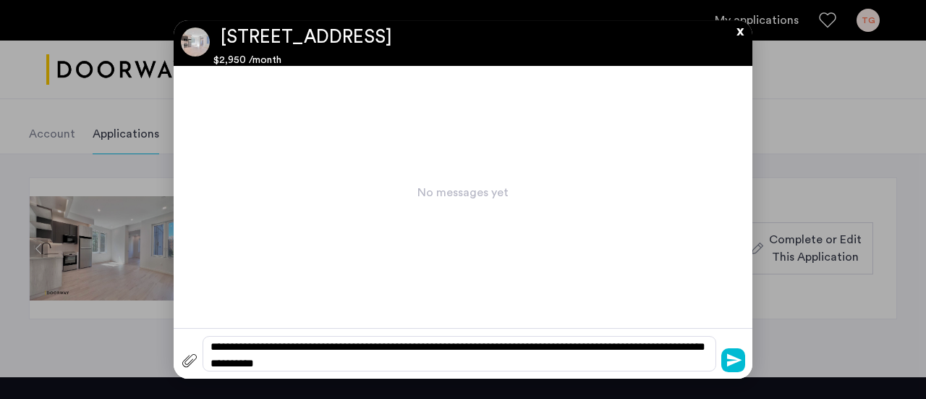
click at [572, 345] on div "**********" at bounding box center [460, 353] width 514 height 35
click at [733, 354] on icon "submit" at bounding box center [734, 359] width 14 height 14
